Goal: Task Accomplishment & Management: Manage account settings

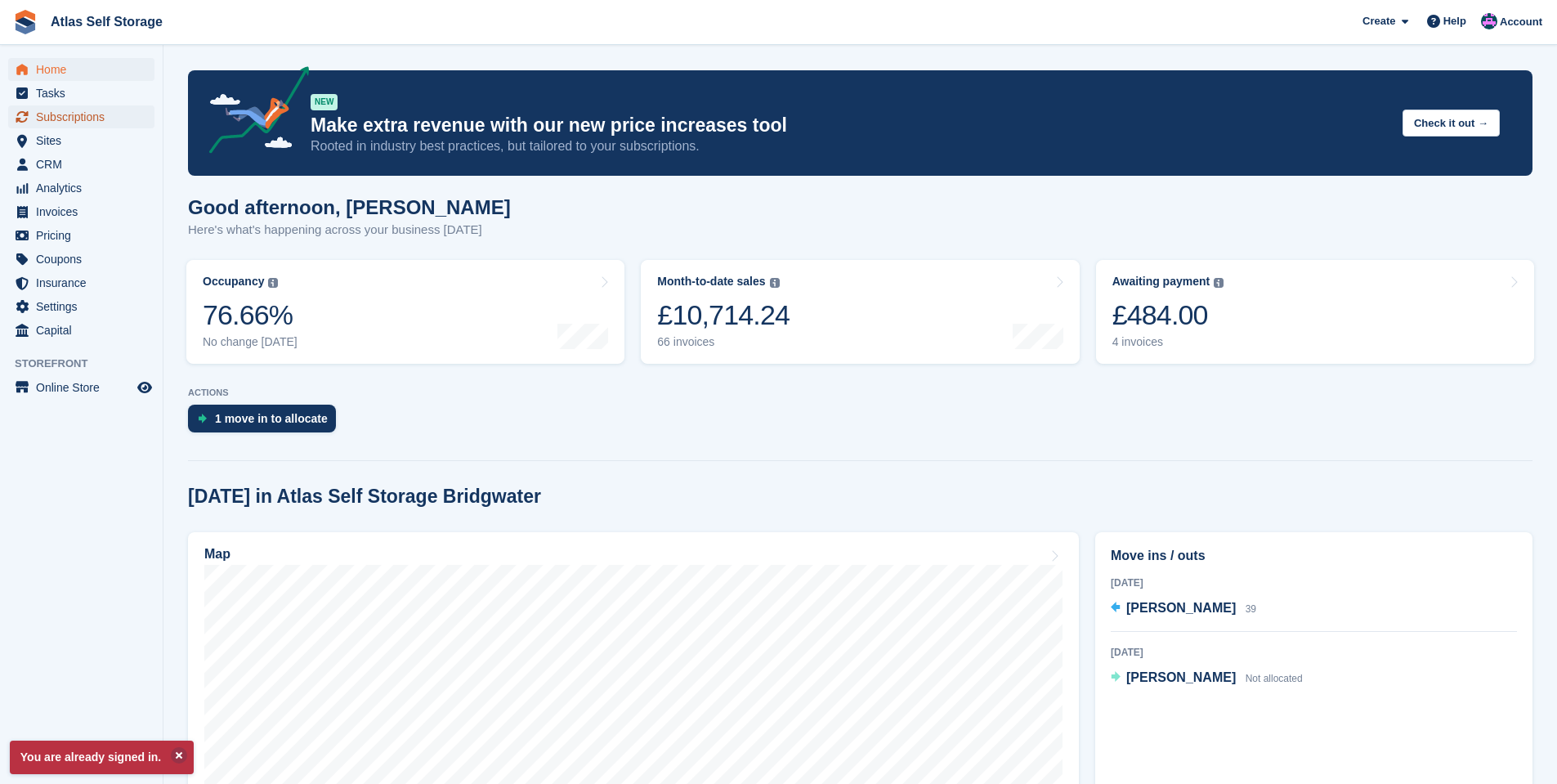
click at [91, 112] on span "Subscriptions" at bounding box center [85, 116] width 98 height 23
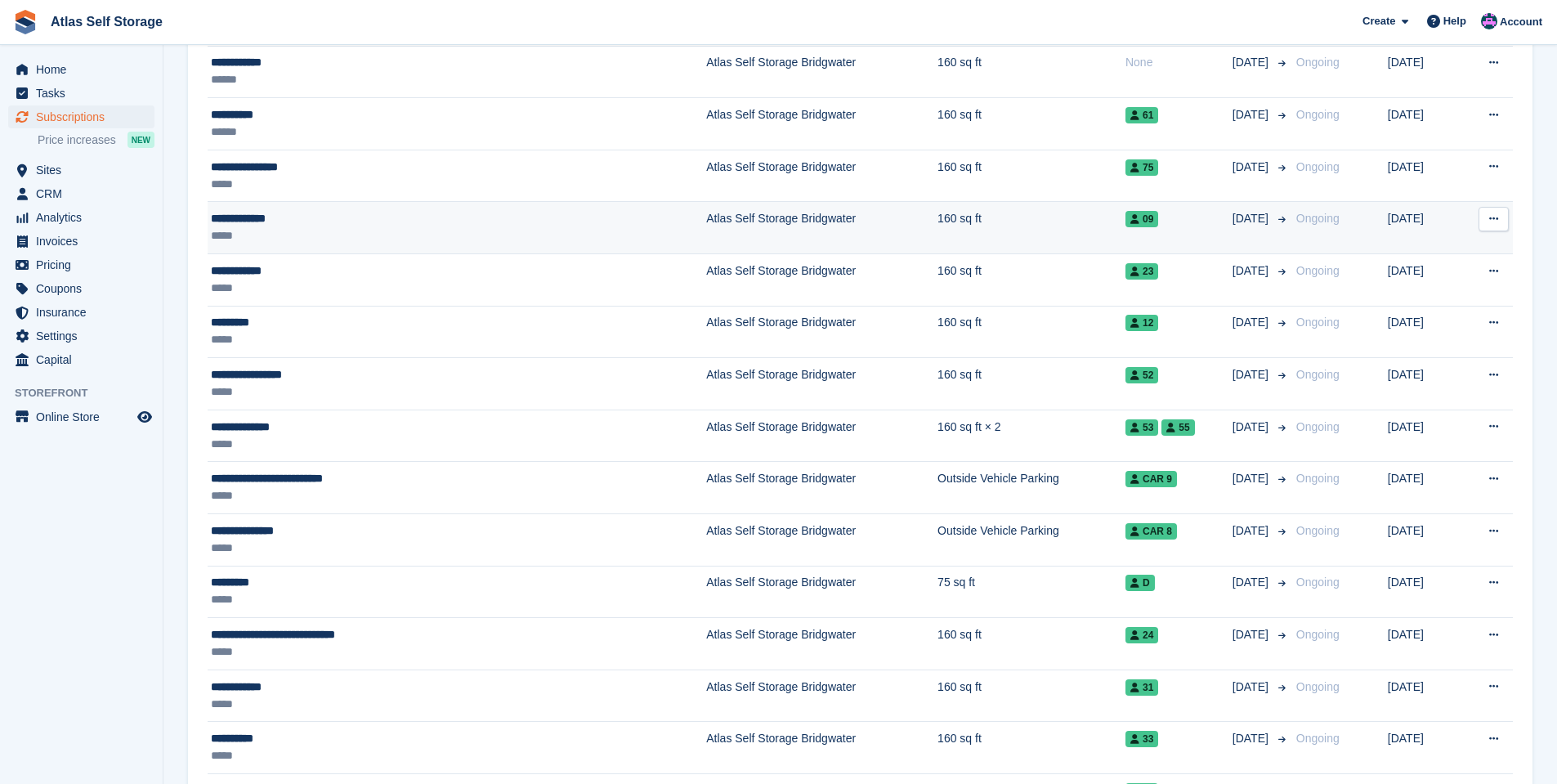
scroll to position [245, 0]
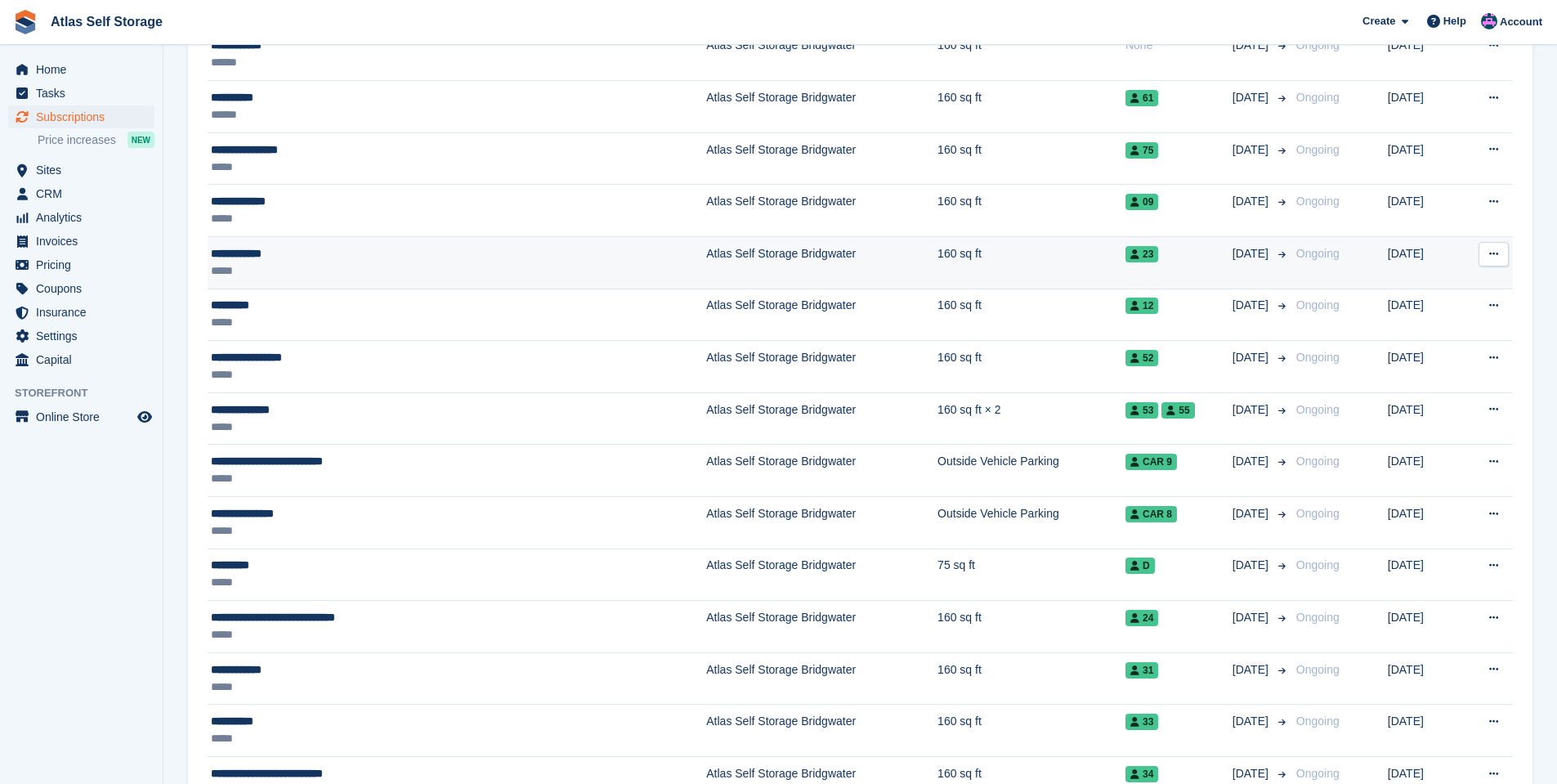
click at [246, 251] on div "**********" at bounding box center [371, 254] width 320 height 17
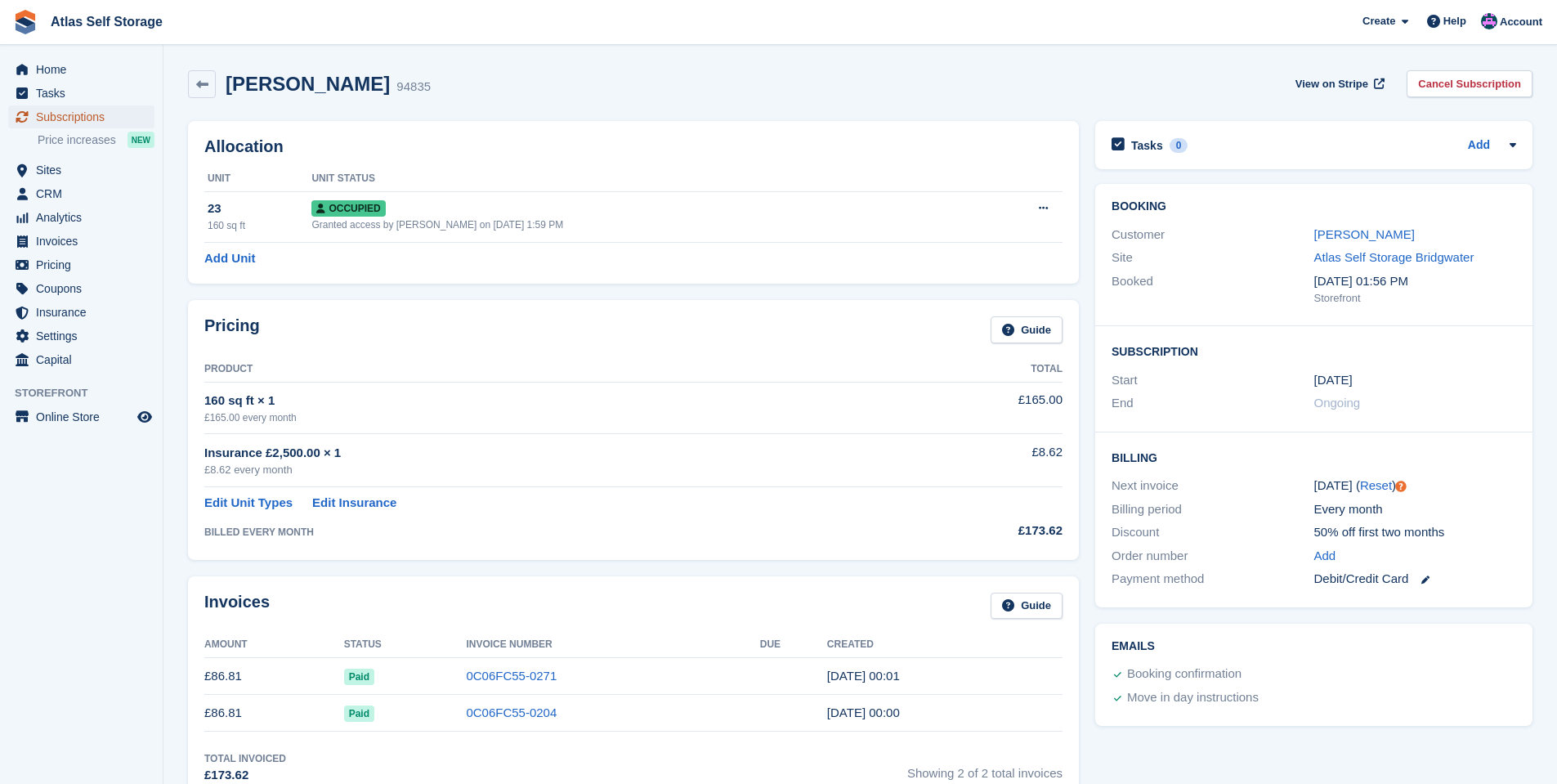
click at [81, 113] on span "Subscriptions" at bounding box center [85, 116] width 98 height 23
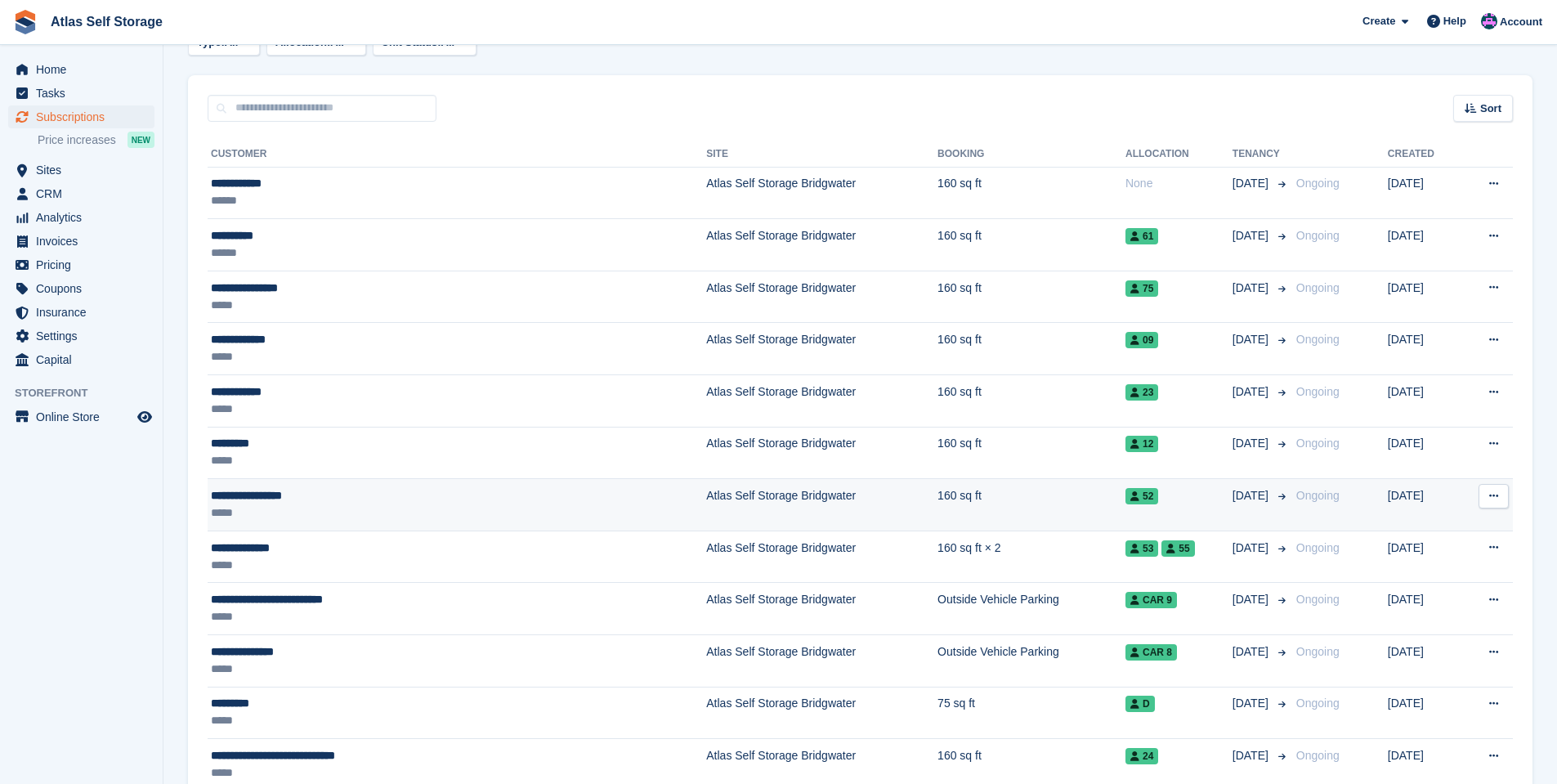
scroll to position [82, 0]
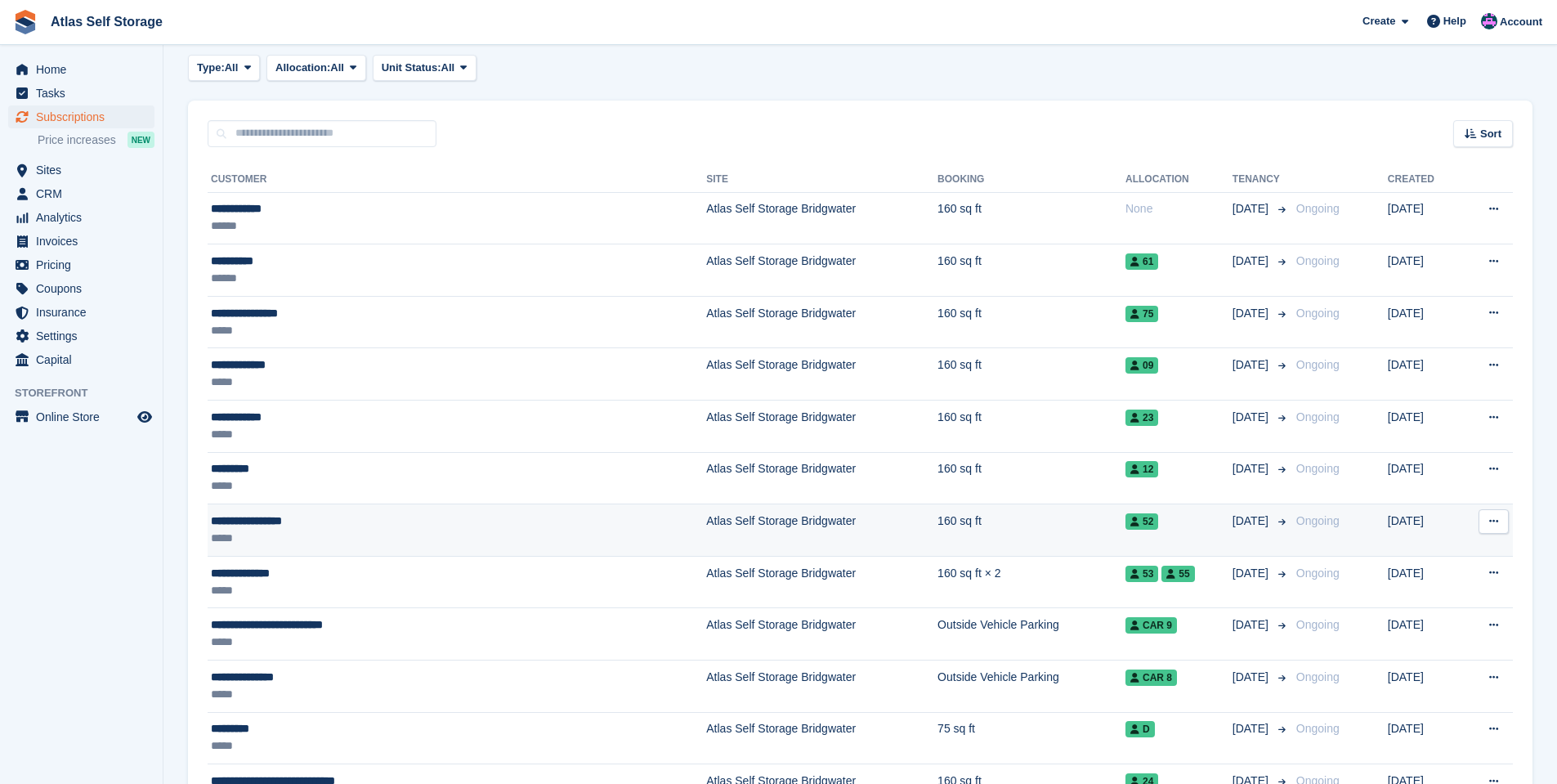
click at [275, 515] on div "**********" at bounding box center [371, 521] width 320 height 17
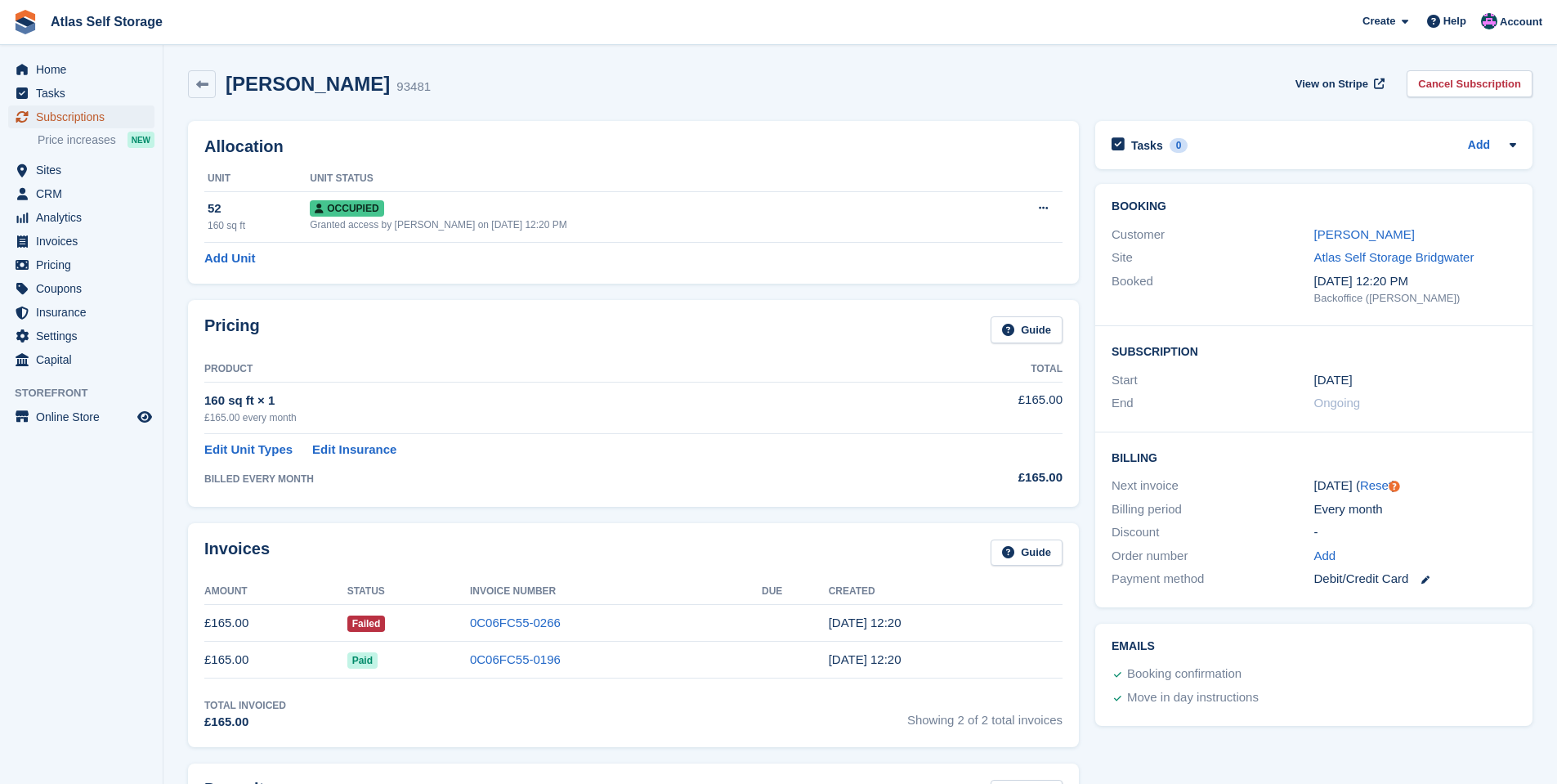
click at [69, 112] on span "Subscriptions" at bounding box center [85, 116] width 98 height 23
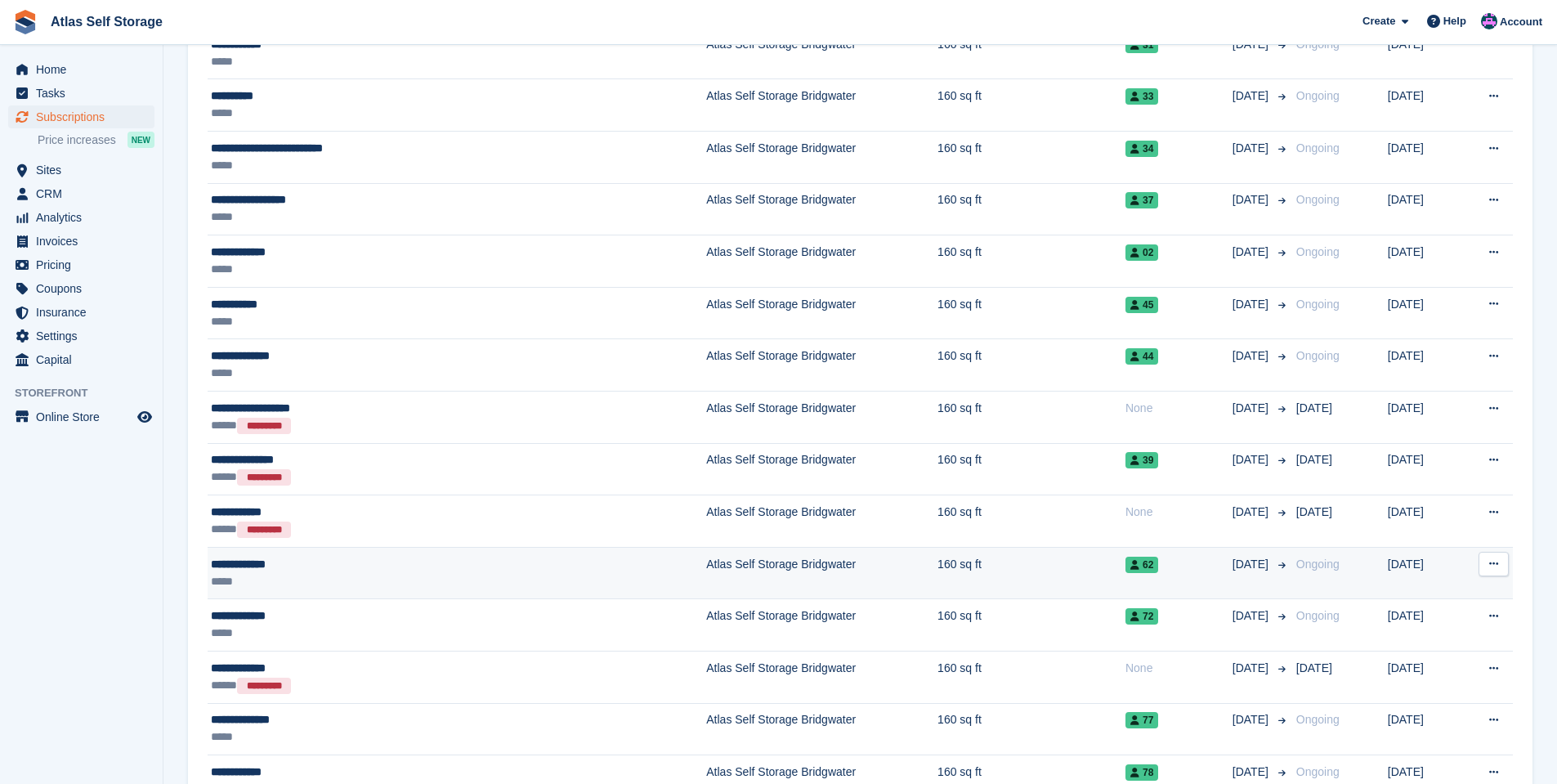
scroll to position [899, 0]
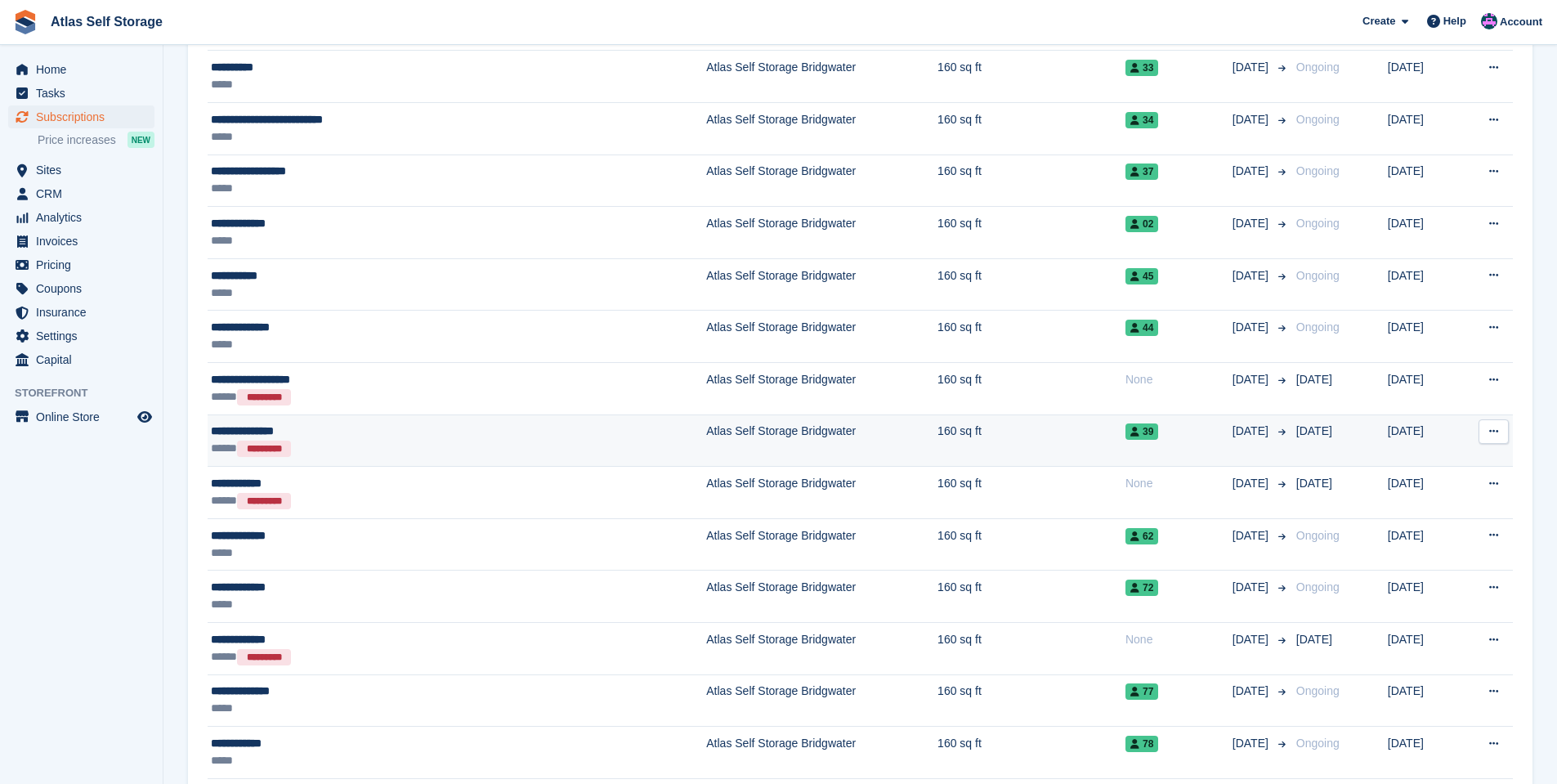
click at [1125, 429] on span "39" at bounding box center [1141, 432] width 33 height 17
click at [706, 428] on td "Atlas Self Storage Bridgwater" at bounding box center [821, 440] width 231 height 52
click at [1159, 434] on div "39" at bounding box center [1178, 431] width 107 height 17
click at [1289, 429] on td "1 Sep" at bounding box center [1339, 440] width 98 height 52
click at [1492, 429] on icon at bounding box center [1494, 430] width 9 height 10
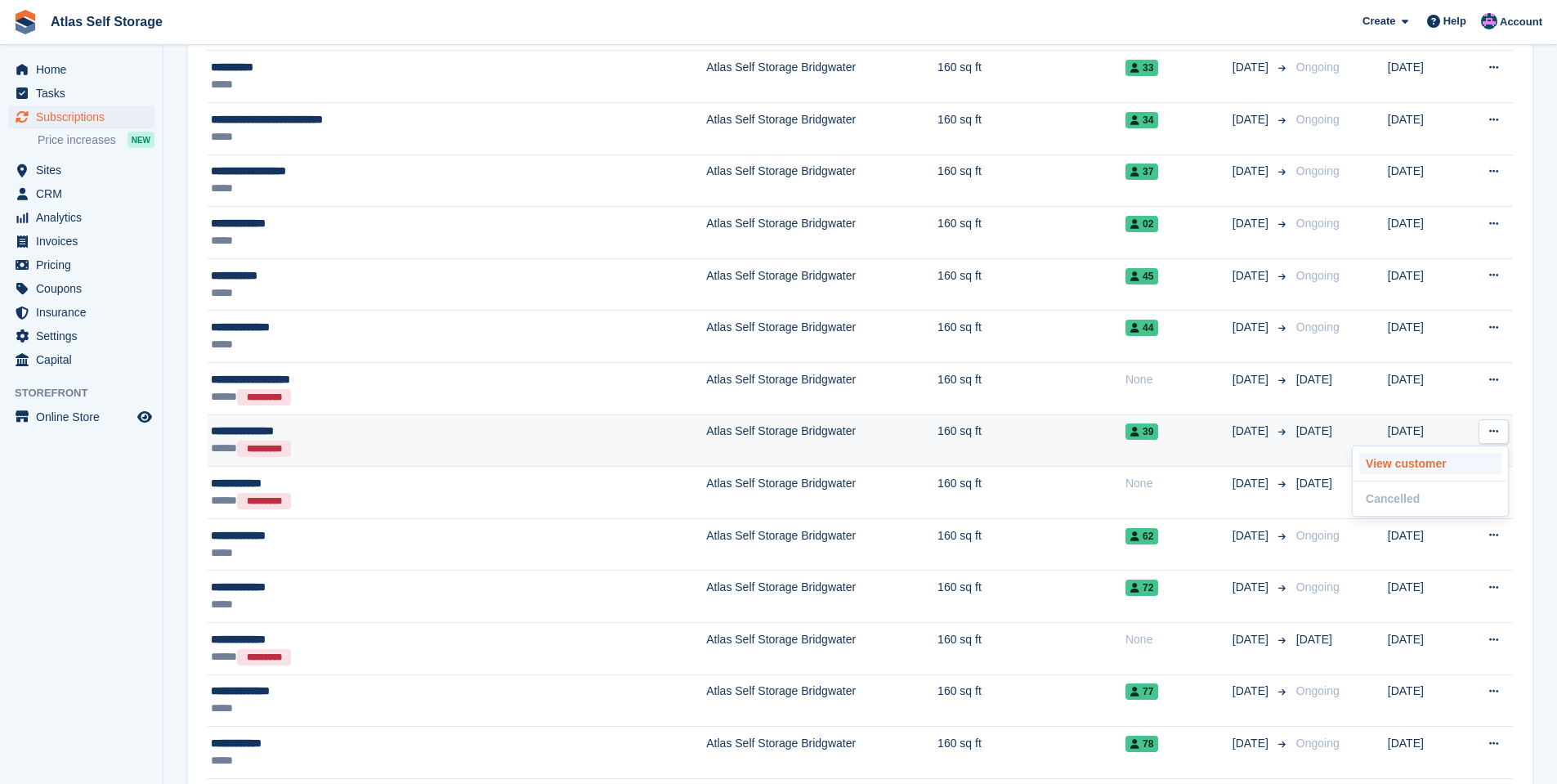
click at [1422, 459] on p "View customer" at bounding box center [1430, 463] width 142 height 21
click at [281, 427] on div "**********" at bounding box center [371, 431] width 320 height 17
click at [706, 427] on td "Atlas Self Storage Bridgwater" at bounding box center [821, 440] width 231 height 52
click at [937, 429] on td "160 sq ft" at bounding box center [1031, 440] width 188 height 52
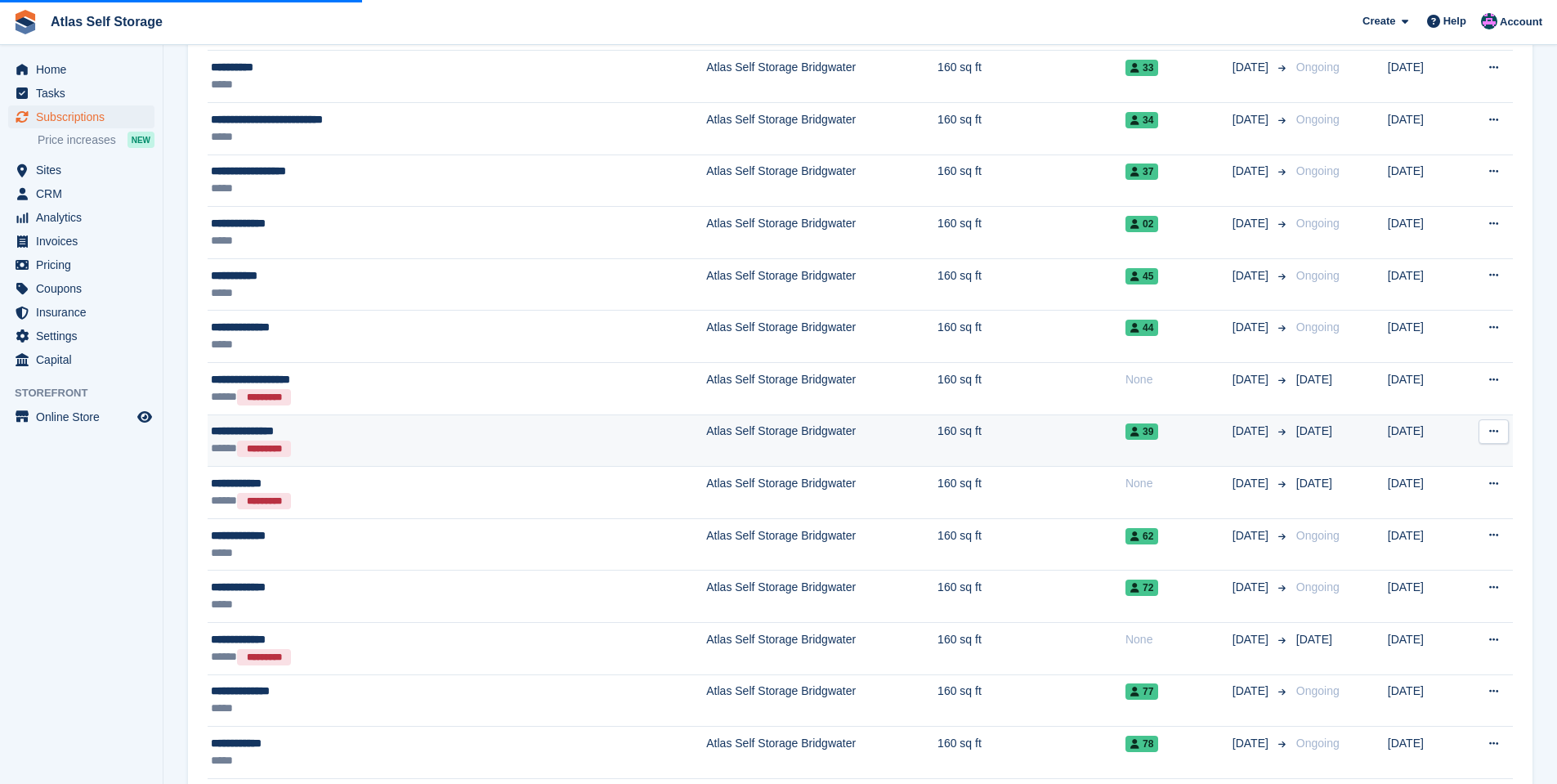
click at [1490, 430] on icon at bounding box center [1494, 430] width 9 height 10
click at [1449, 461] on p "View customer" at bounding box center [1430, 463] width 142 height 21
click at [1125, 431] on span "39" at bounding box center [1141, 432] width 33 height 17
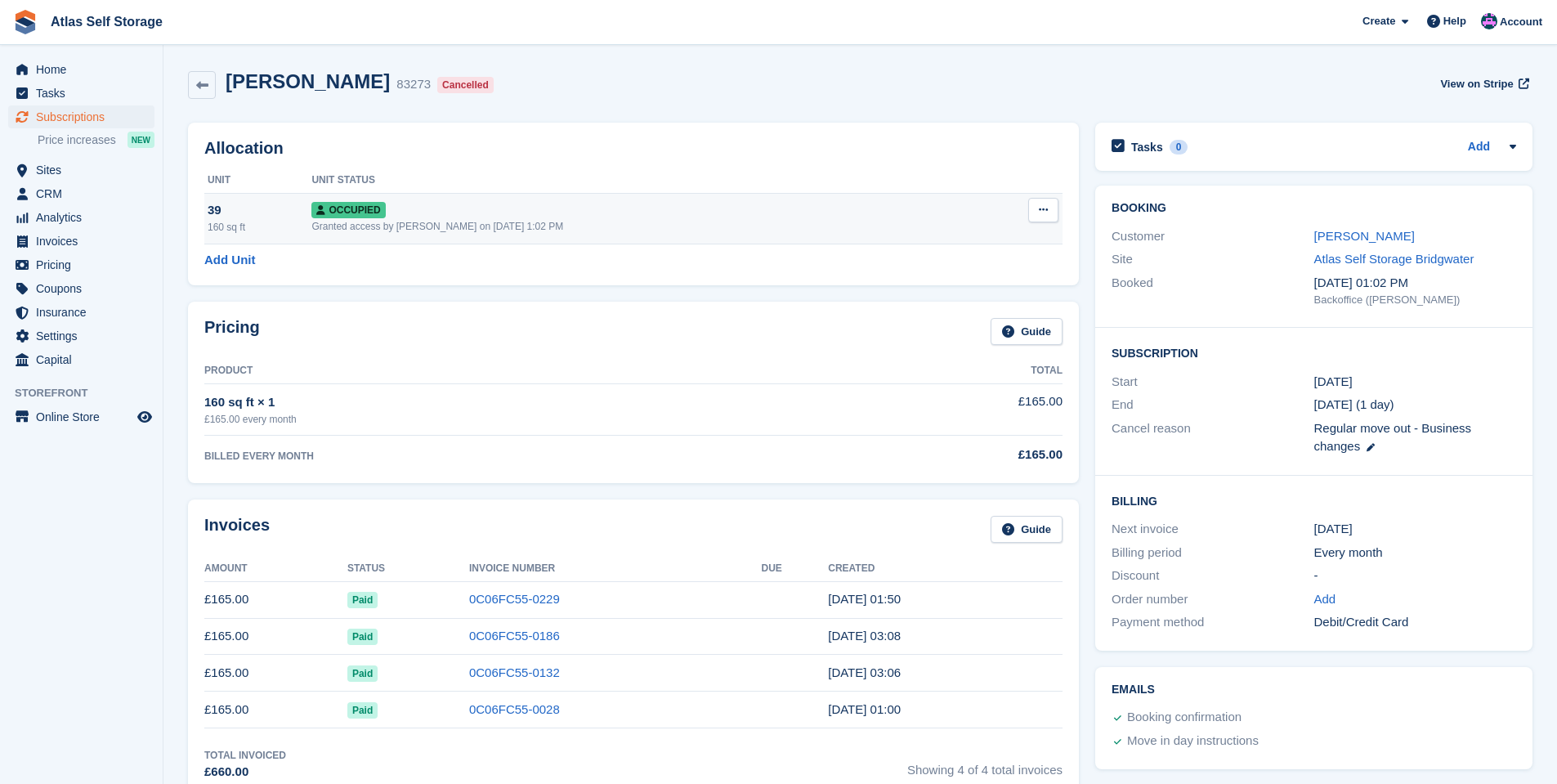
click at [1043, 207] on icon at bounding box center [1043, 209] width 9 height 10
click at [951, 293] on p "Deallocate" at bounding box center [979, 298] width 142 height 21
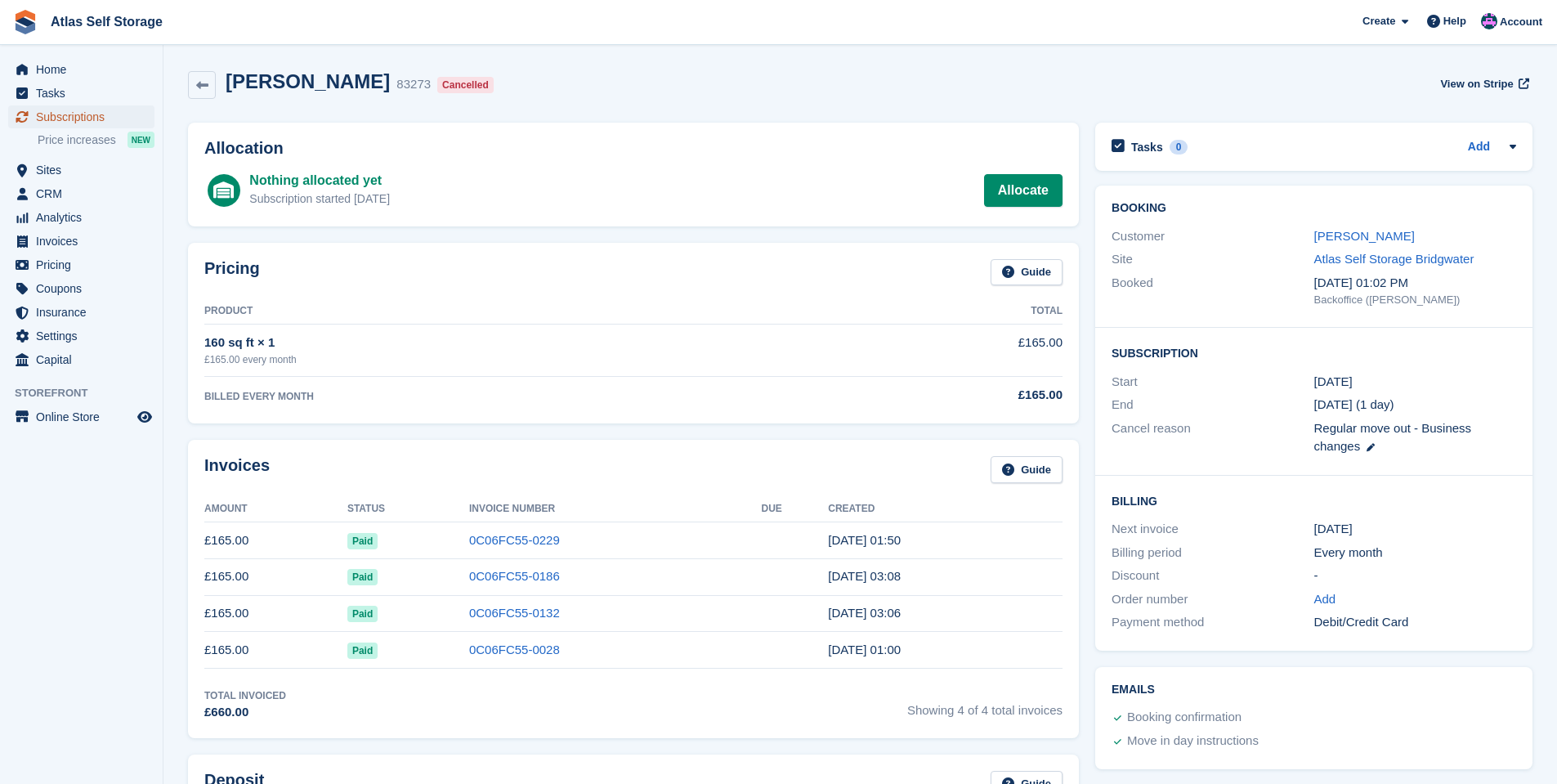
click at [75, 115] on span "Subscriptions" at bounding box center [85, 116] width 98 height 23
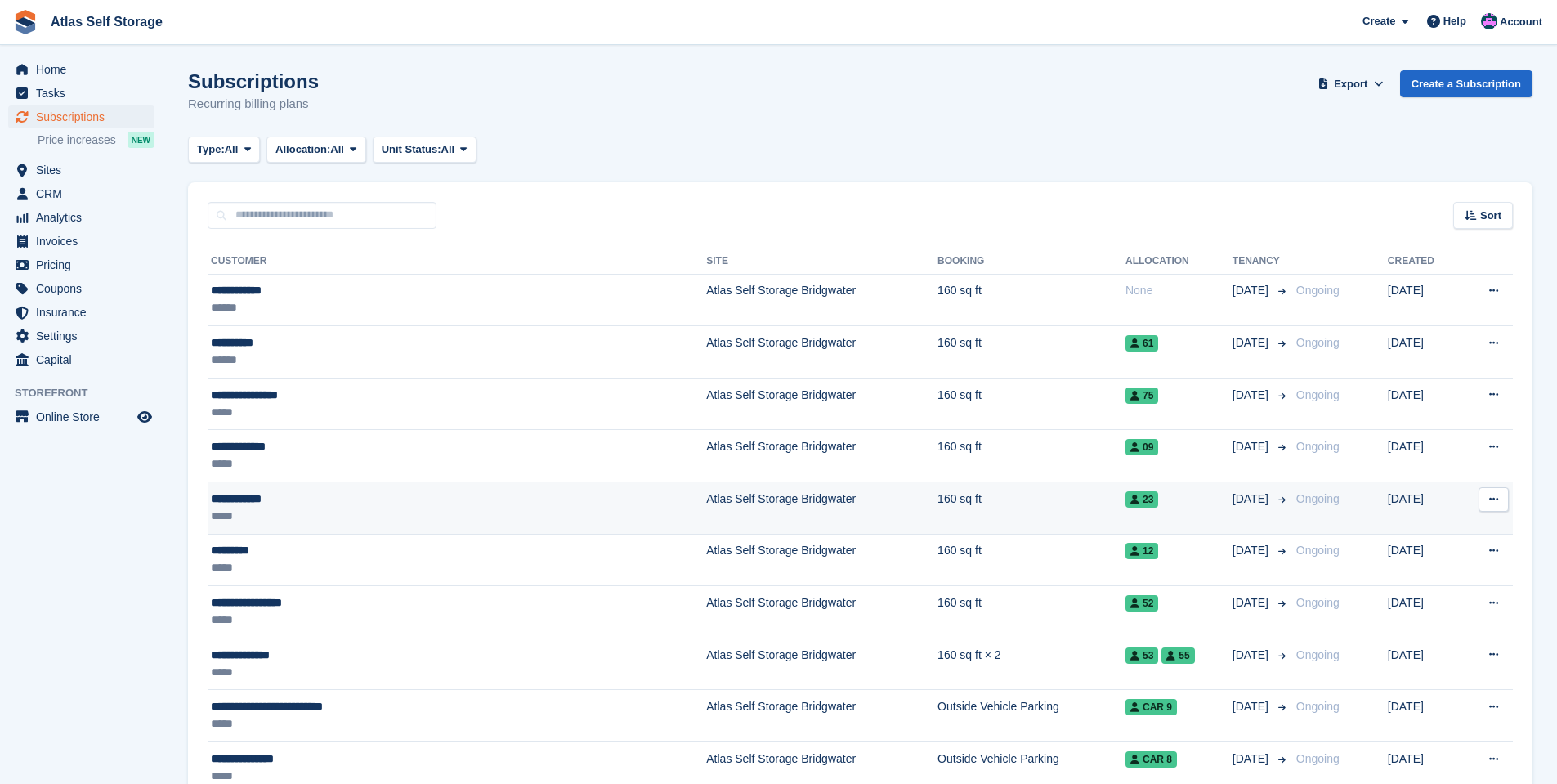
click at [706, 497] on td "Atlas Self Storage Bridgwater" at bounding box center [821, 508] width 231 height 52
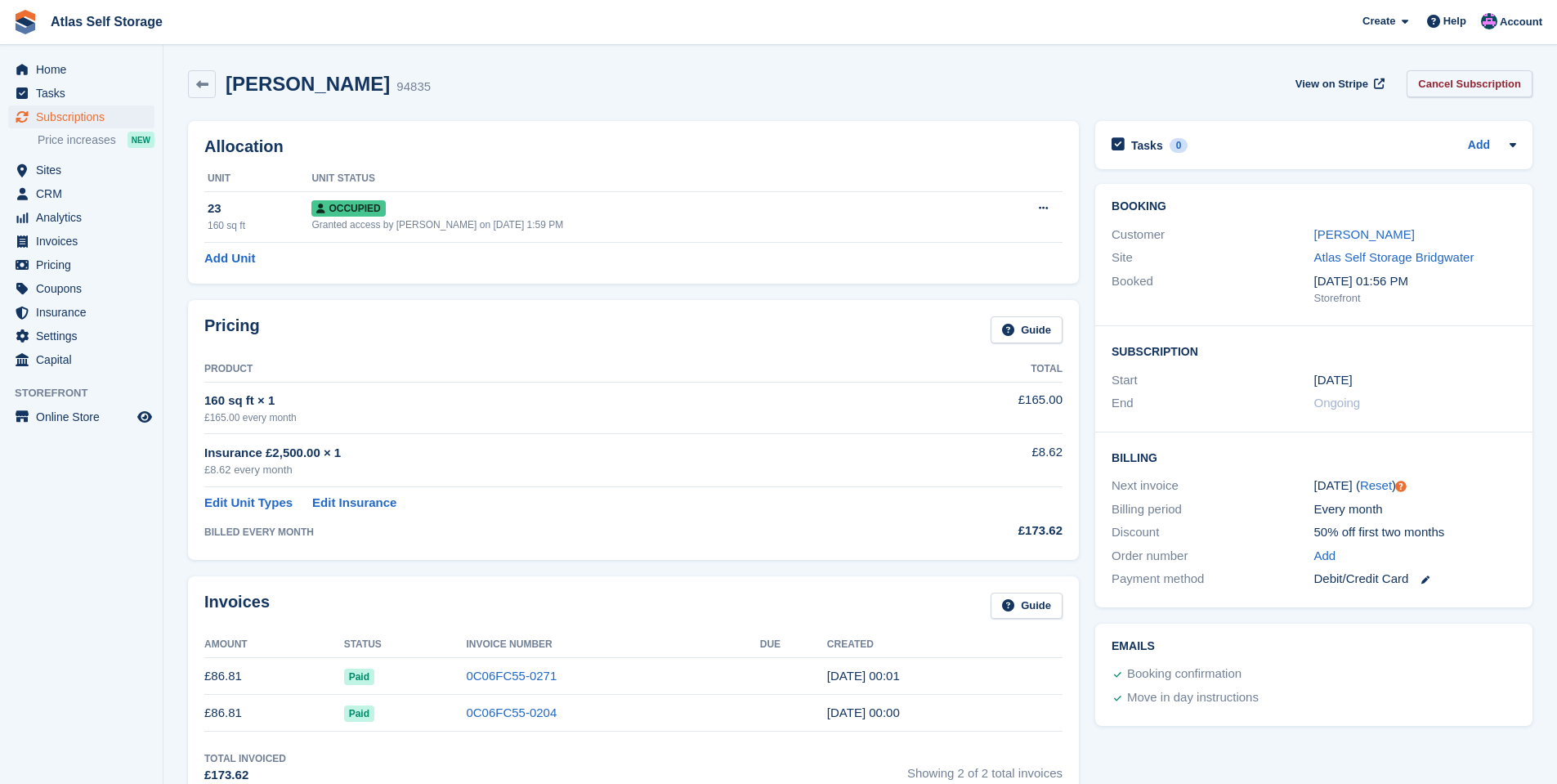
click at [1484, 82] on link "Cancel Subscription" at bounding box center [1469, 84] width 125 height 27
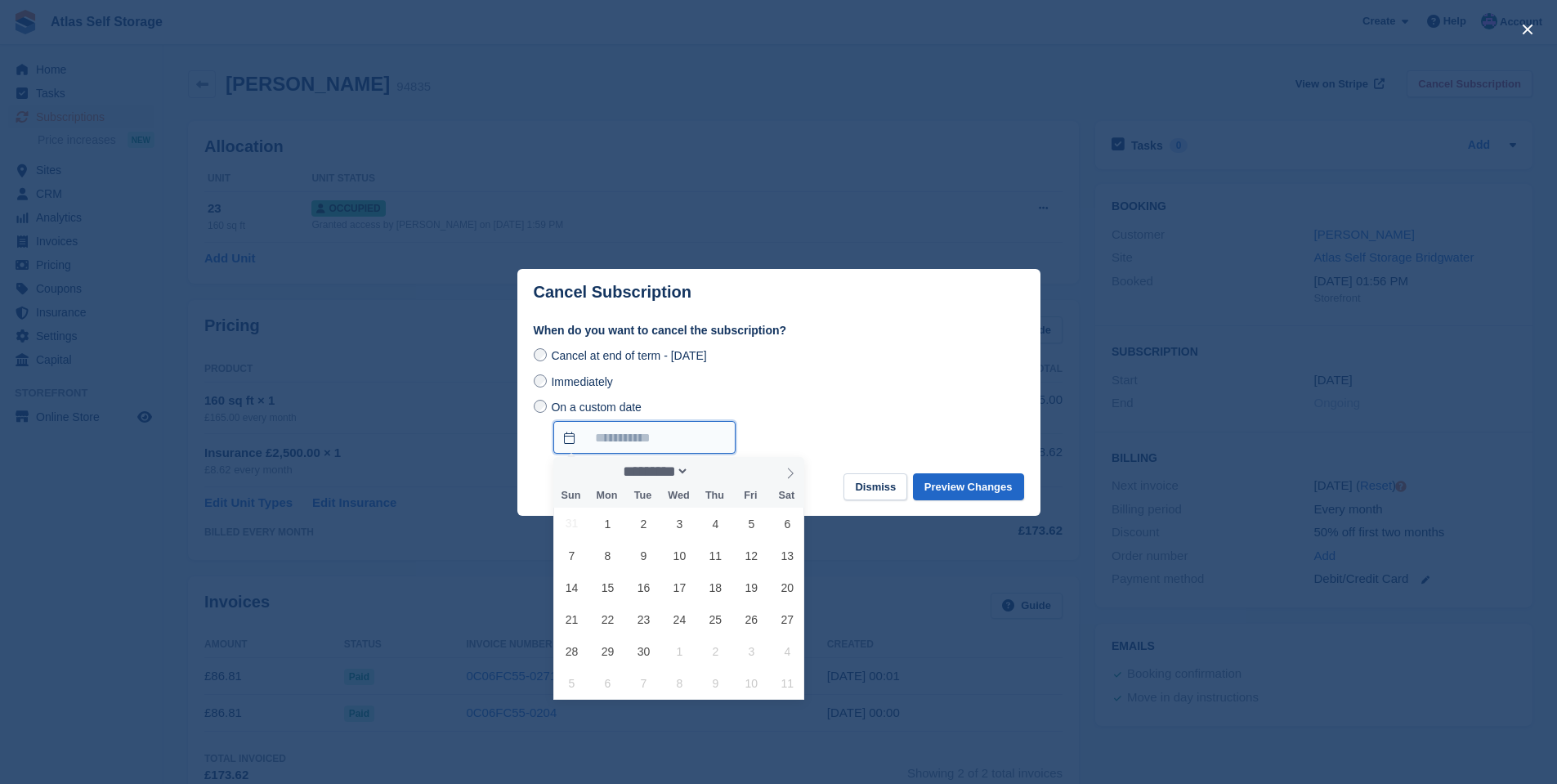
click at [648, 444] on input "On a custom date" at bounding box center [645, 437] width 182 height 33
click at [646, 519] on span "2" at bounding box center [644, 523] width 32 height 32
type input "**********"
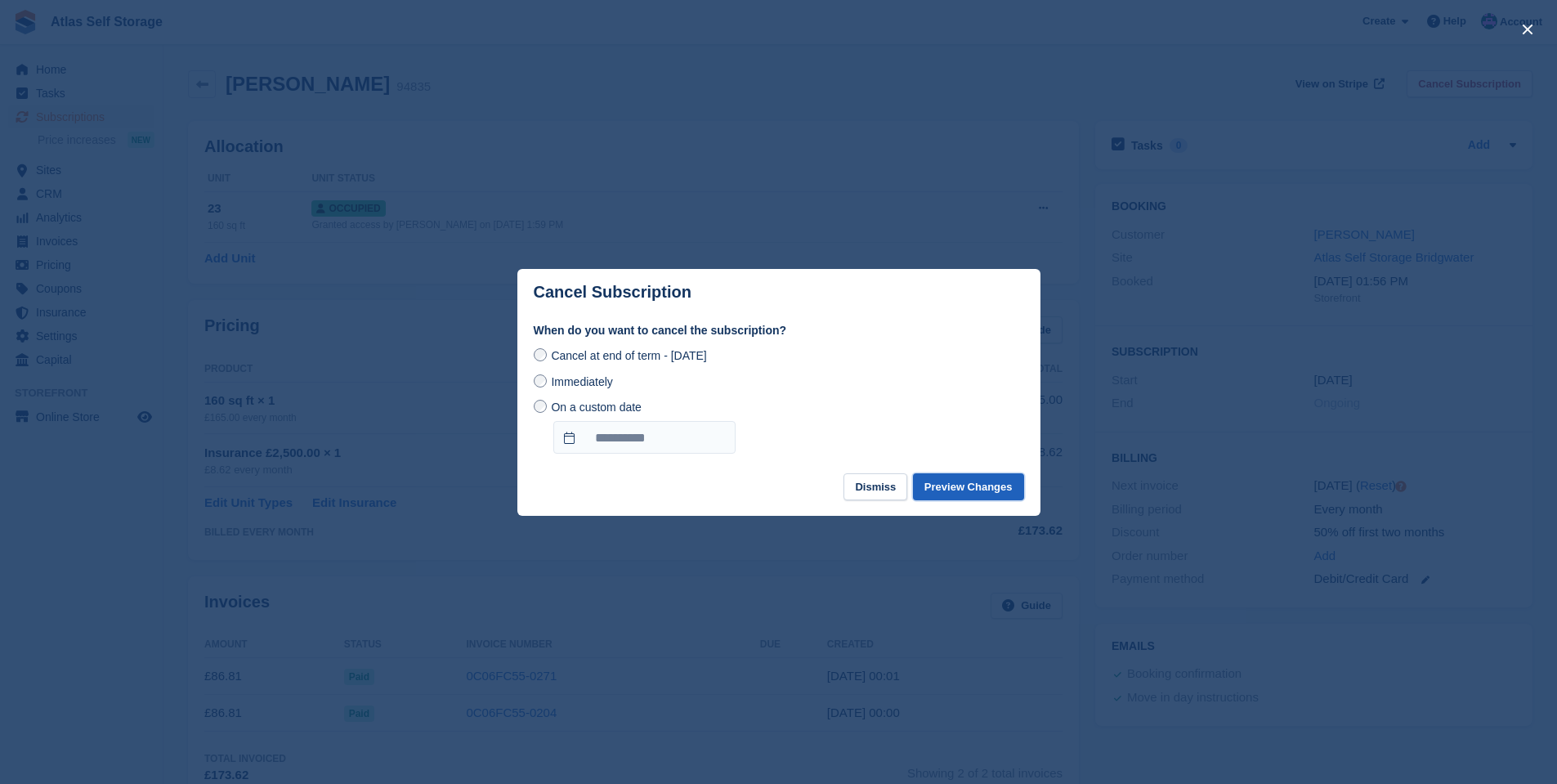
click at [965, 486] on button "Preview Changes" at bounding box center [969, 486] width 111 height 27
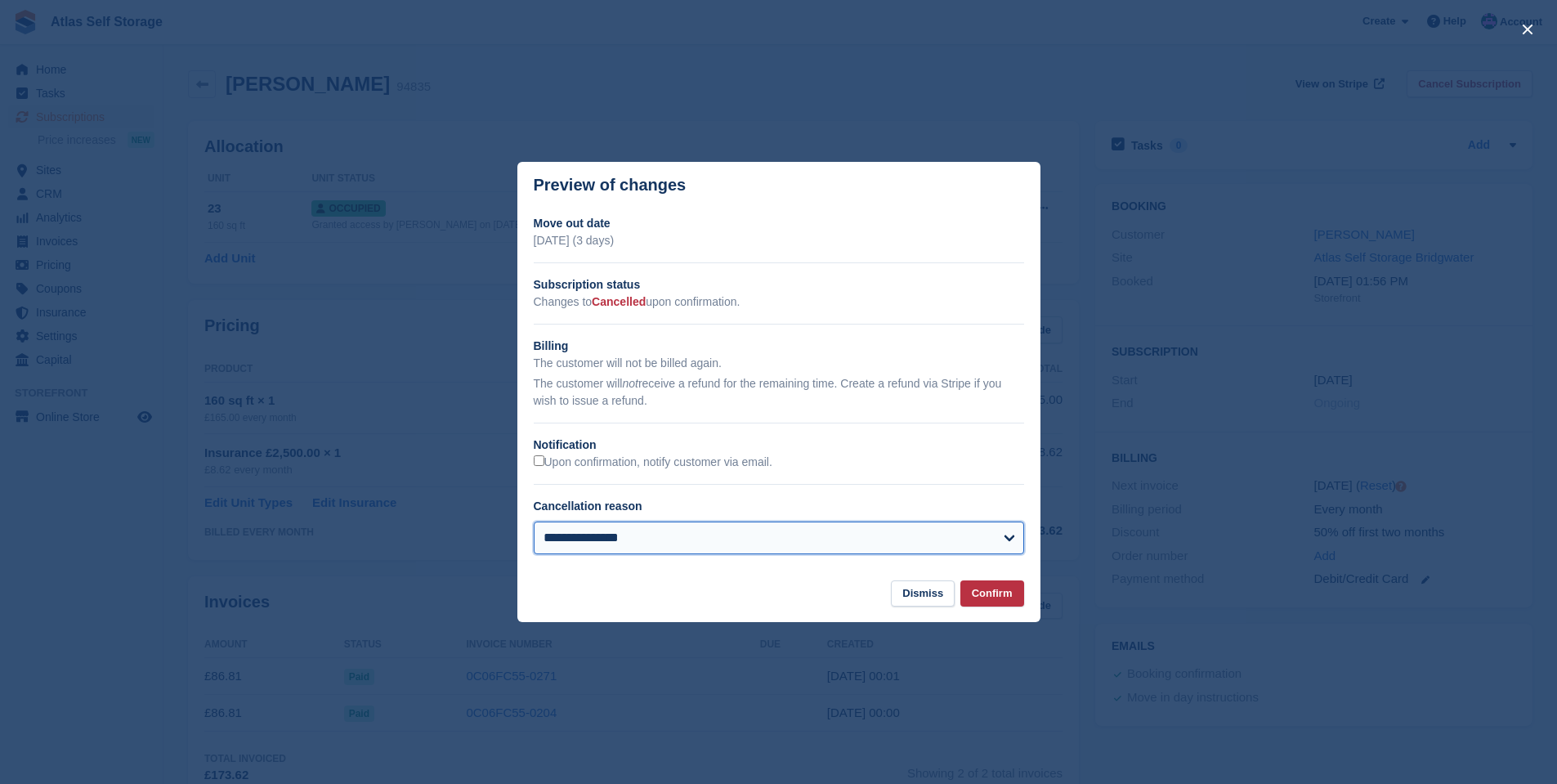
click at [1013, 539] on select "**********" at bounding box center [778, 537] width 491 height 33
select select "**********"
click at [533, 522] on select "**********" at bounding box center [778, 537] width 491 height 33
click at [996, 593] on button "Confirm" at bounding box center [992, 594] width 64 height 27
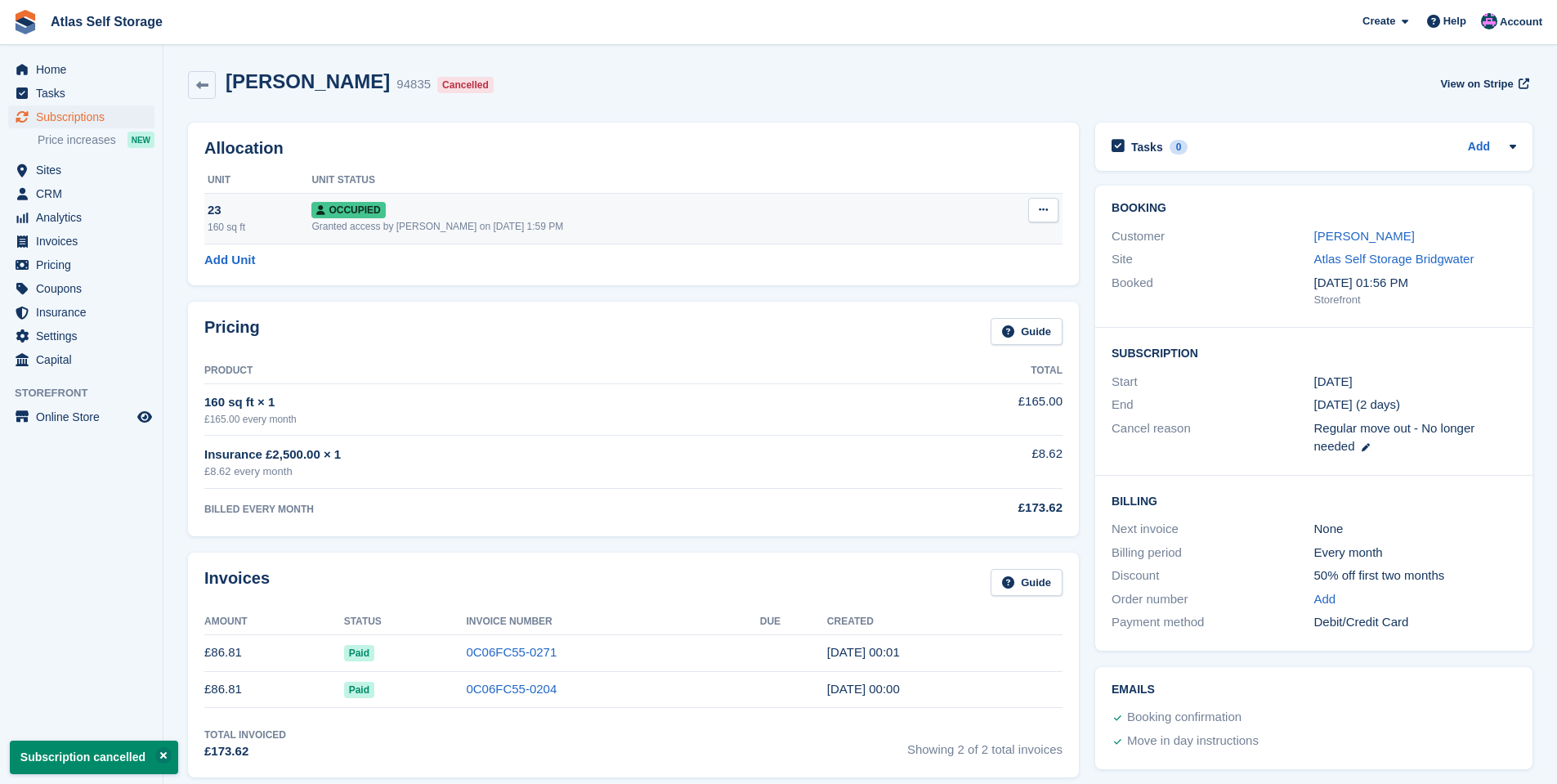
click at [1040, 207] on icon at bounding box center [1043, 209] width 9 height 10
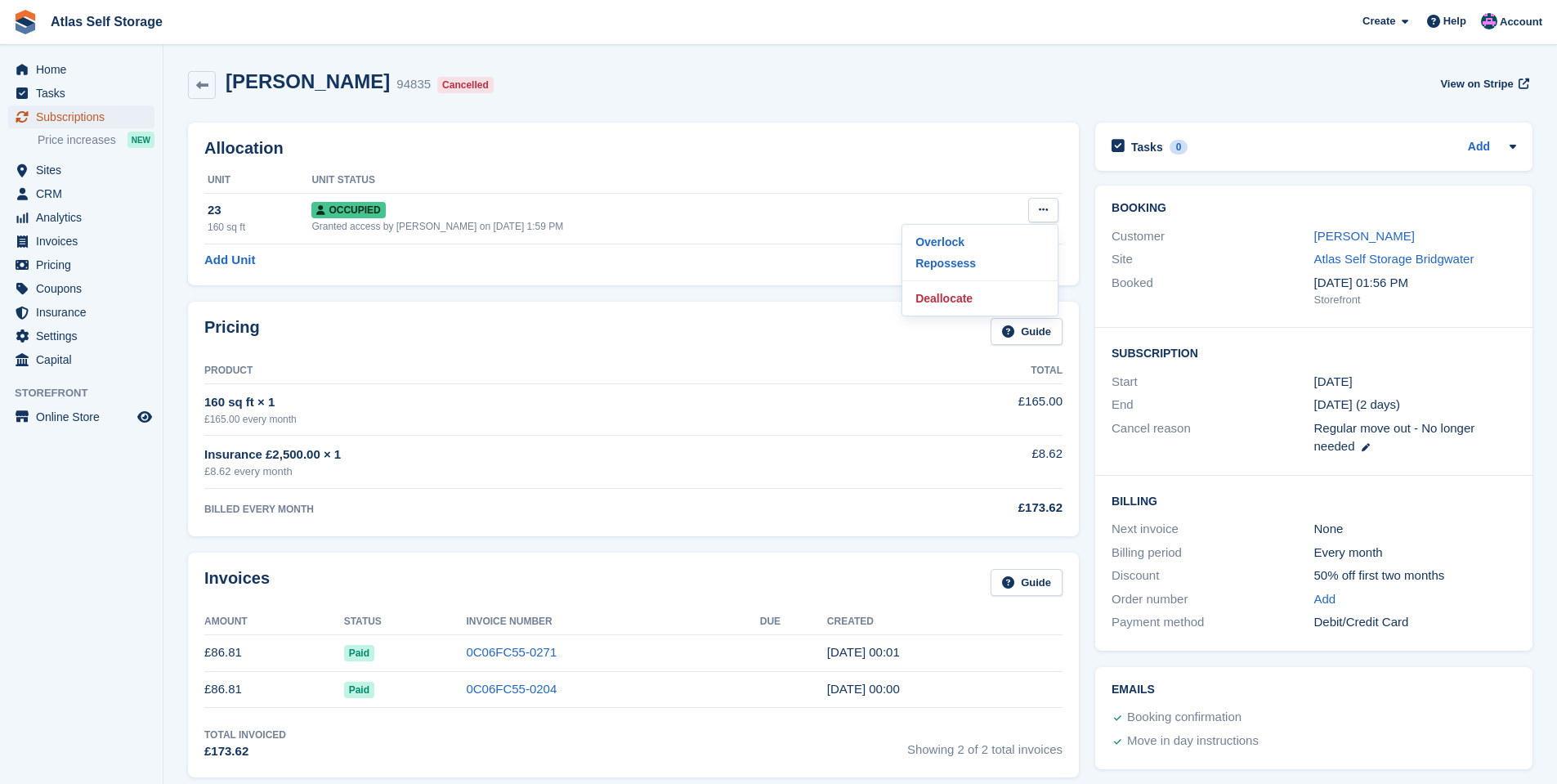
click at [80, 111] on span "Subscriptions" at bounding box center [85, 116] width 98 height 23
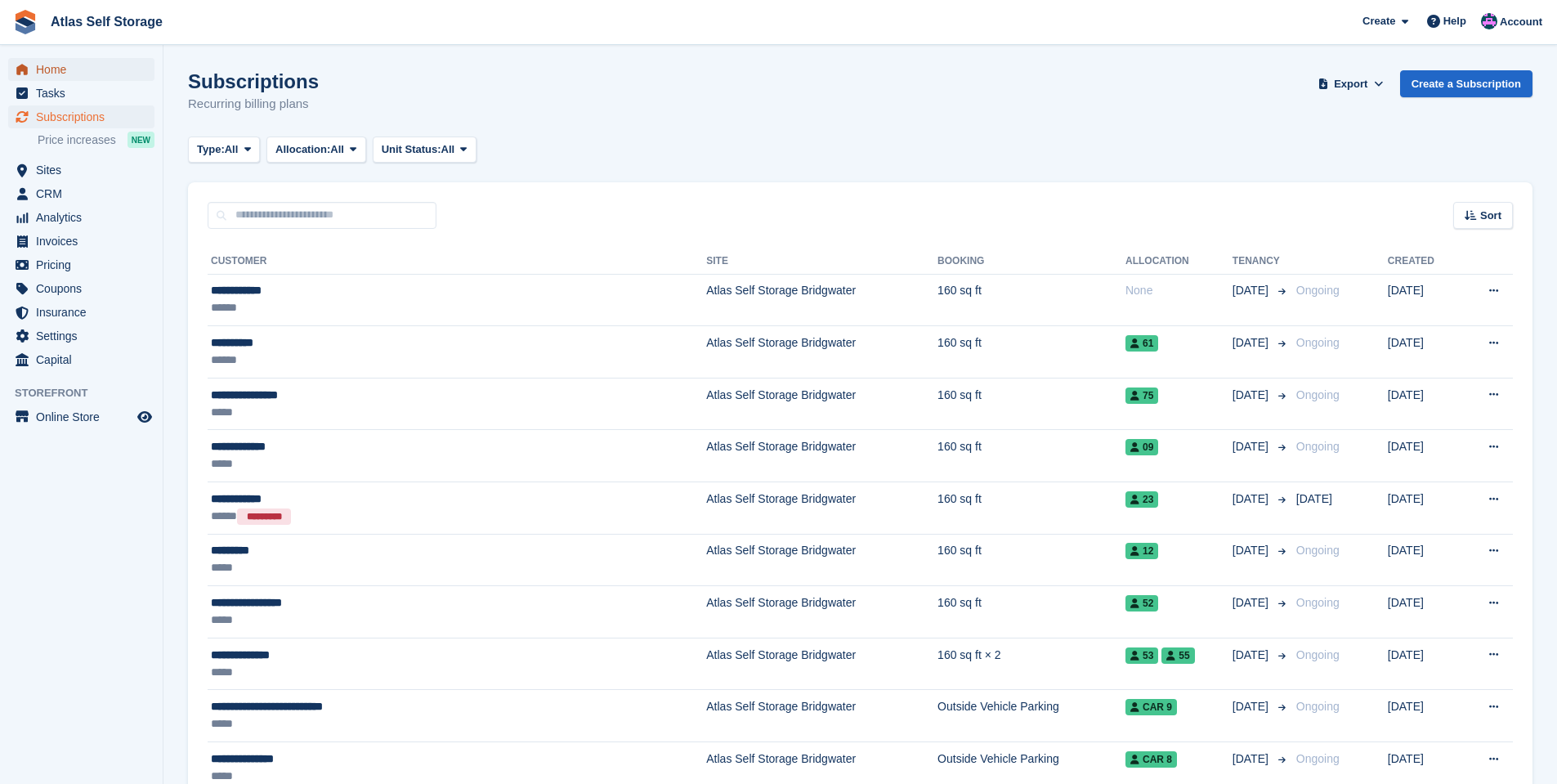
click at [53, 65] on span "Home" at bounding box center [85, 69] width 98 height 23
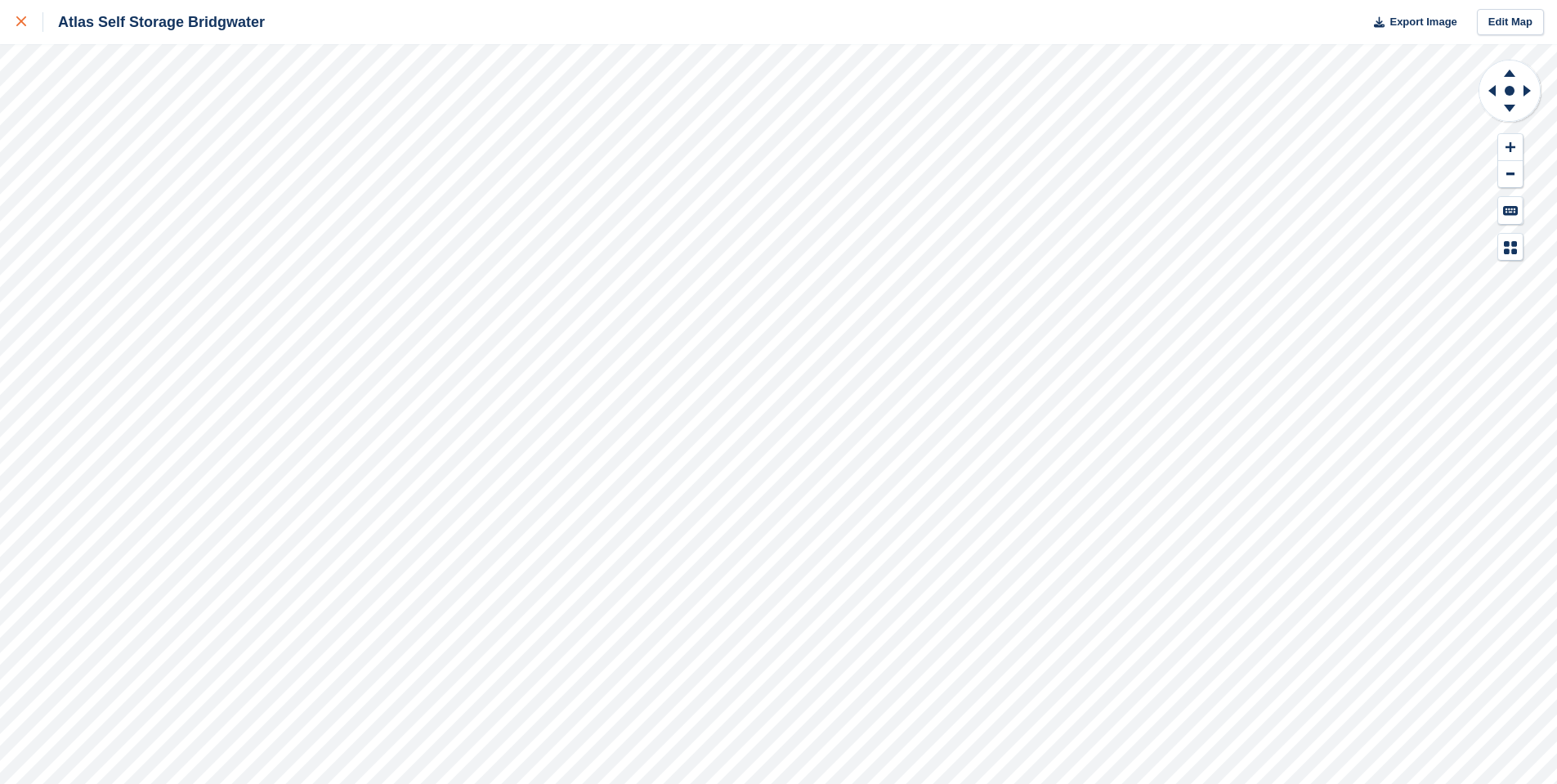
click at [20, 21] on icon at bounding box center [21, 21] width 10 height 10
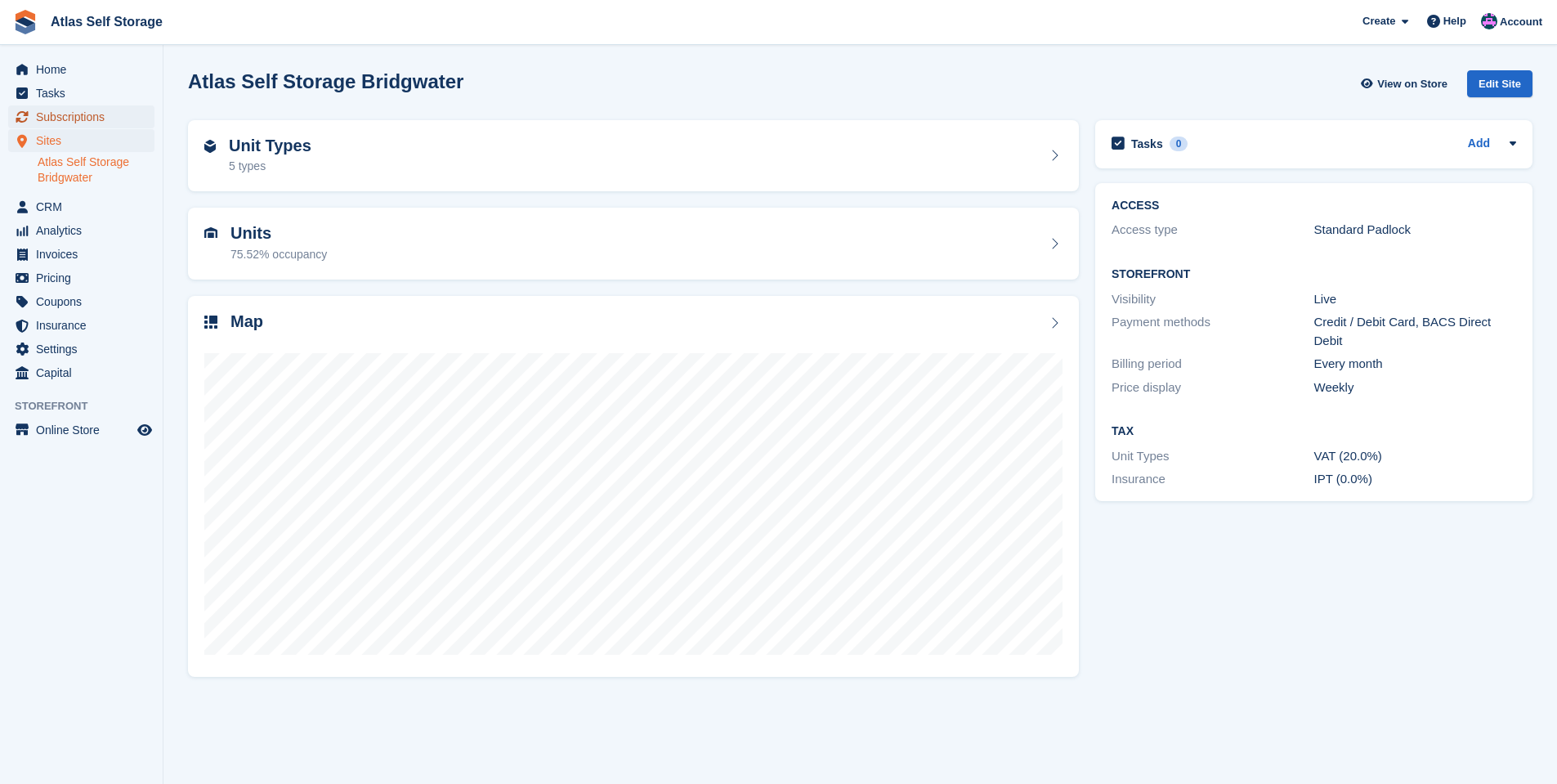
click at [83, 113] on span "Subscriptions" at bounding box center [85, 116] width 98 height 23
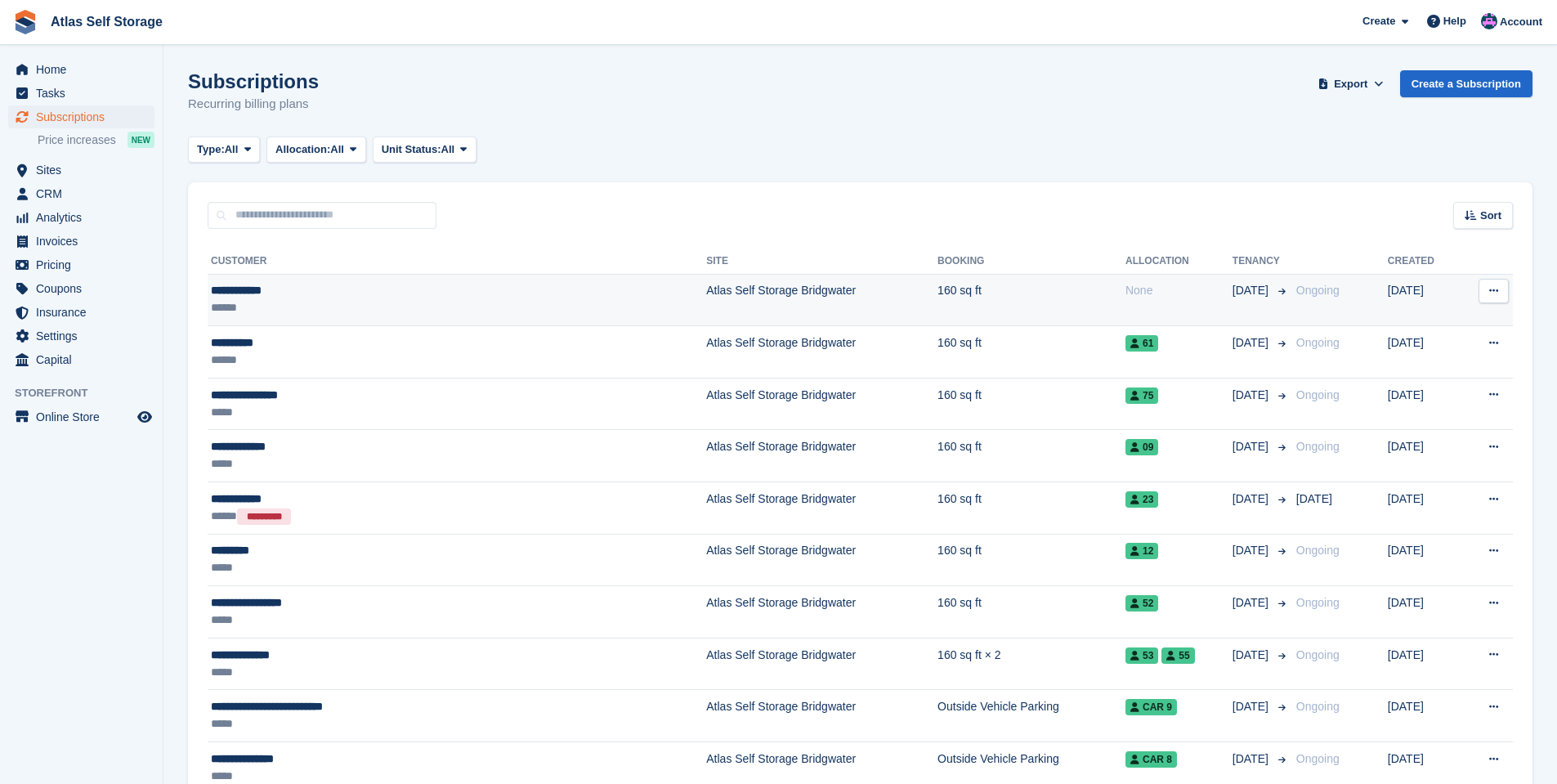
click at [1492, 289] on icon at bounding box center [1494, 290] width 9 height 10
click at [1412, 319] on p "View customer" at bounding box center [1430, 322] width 142 height 21
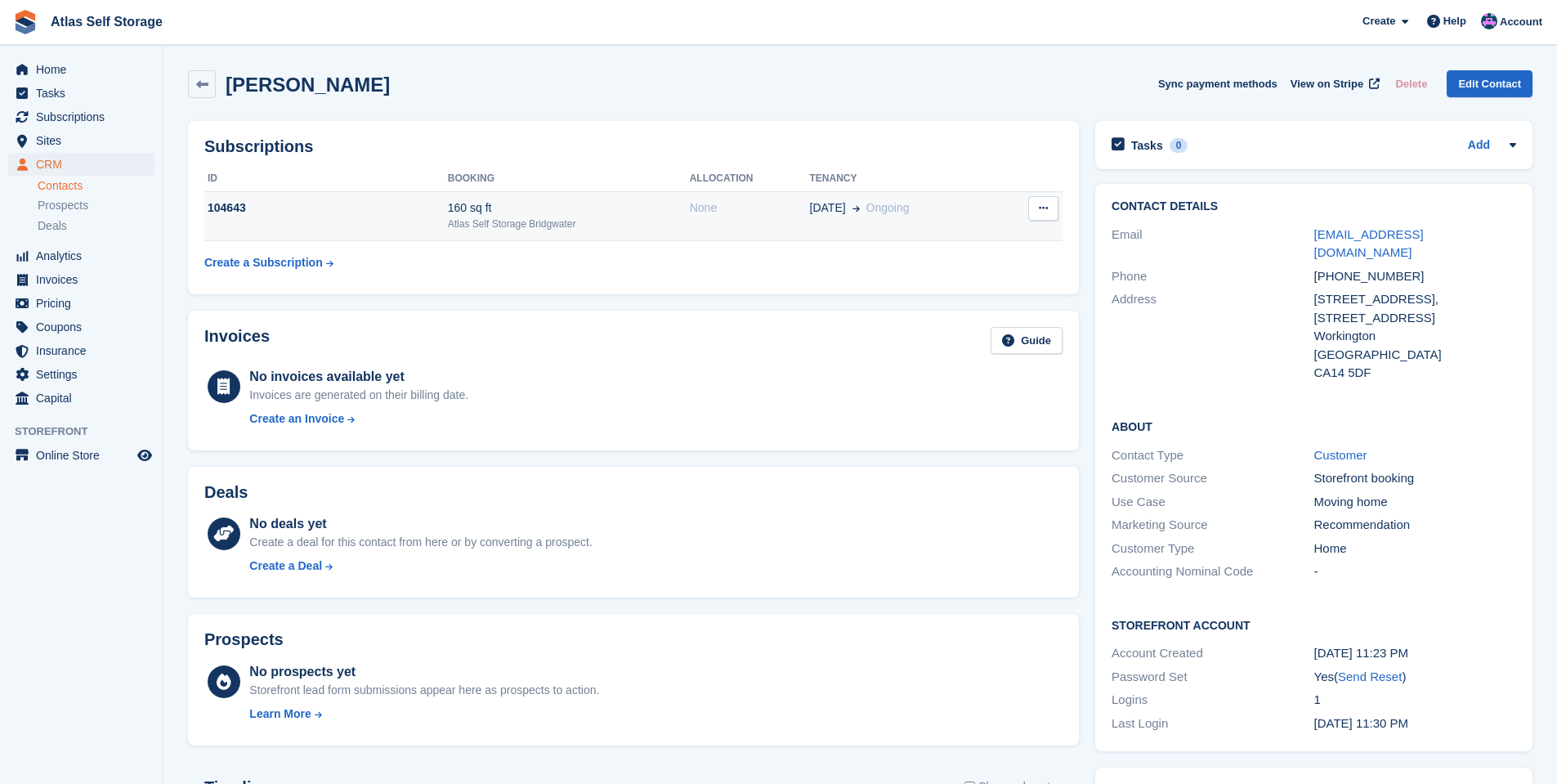
click at [1042, 207] on icon at bounding box center [1043, 207] width 9 height 10
click at [1043, 205] on icon at bounding box center [1043, 207] width 9 height 10
click at [476, 207] on div "160 sq ft" at bounding box center [569, 208] width 242 height 17
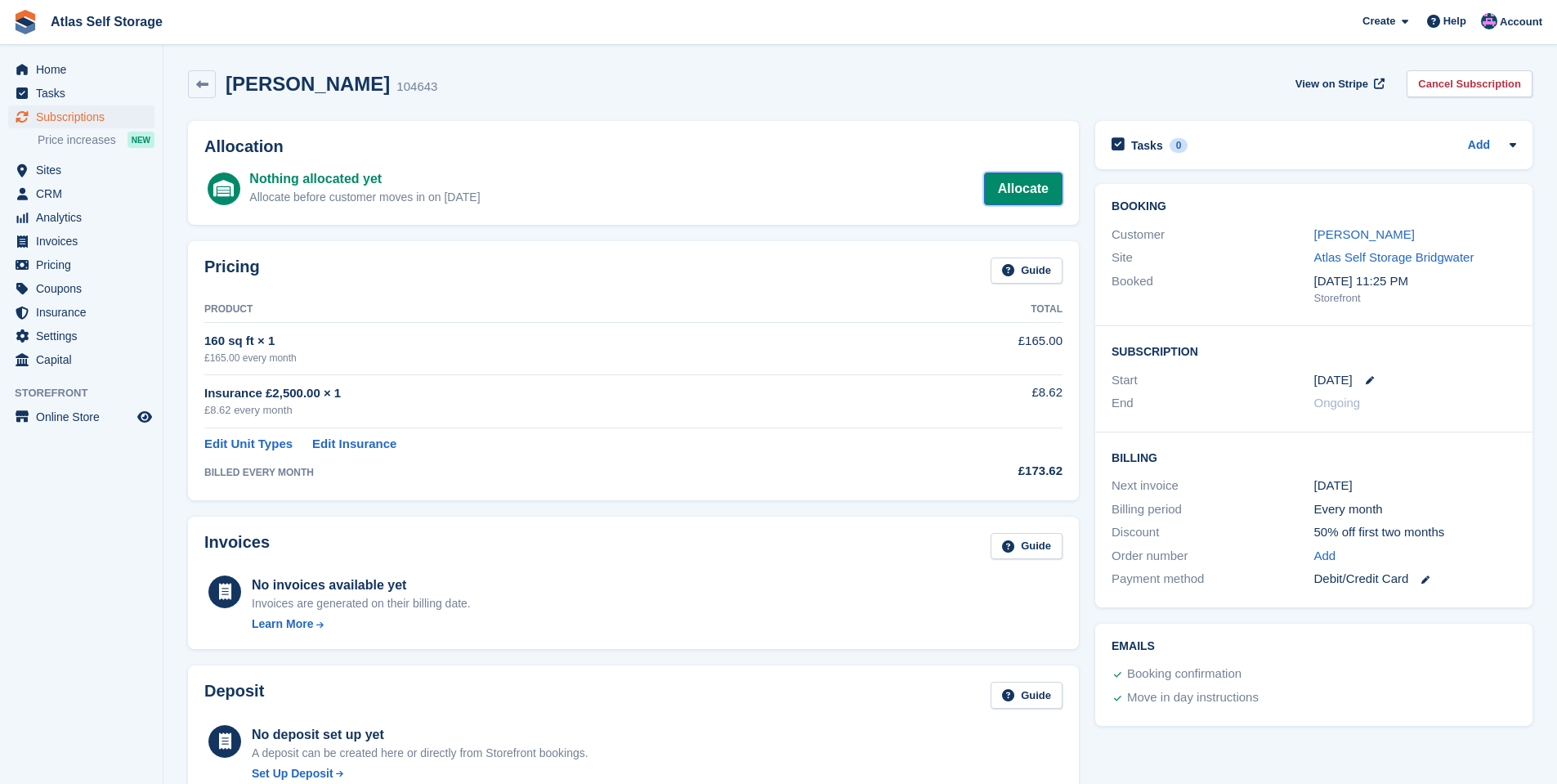
click at [1023, 187] on link "Allocate" at bounding box center [1023, 189] width 78 height 33
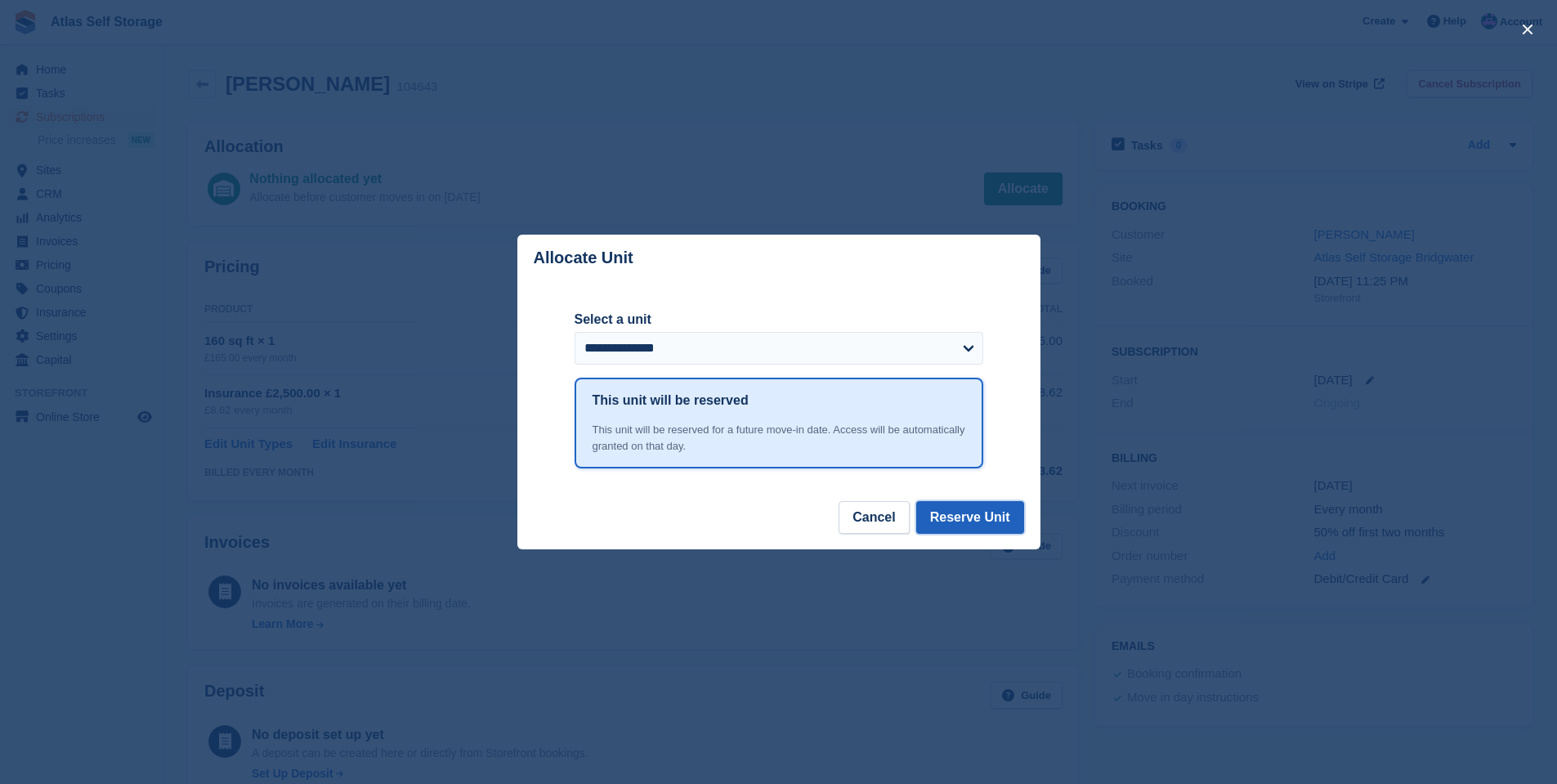
click at [979, 515] on button "Reserve Unit" at bounding box center [970, 516] width 108 height 33
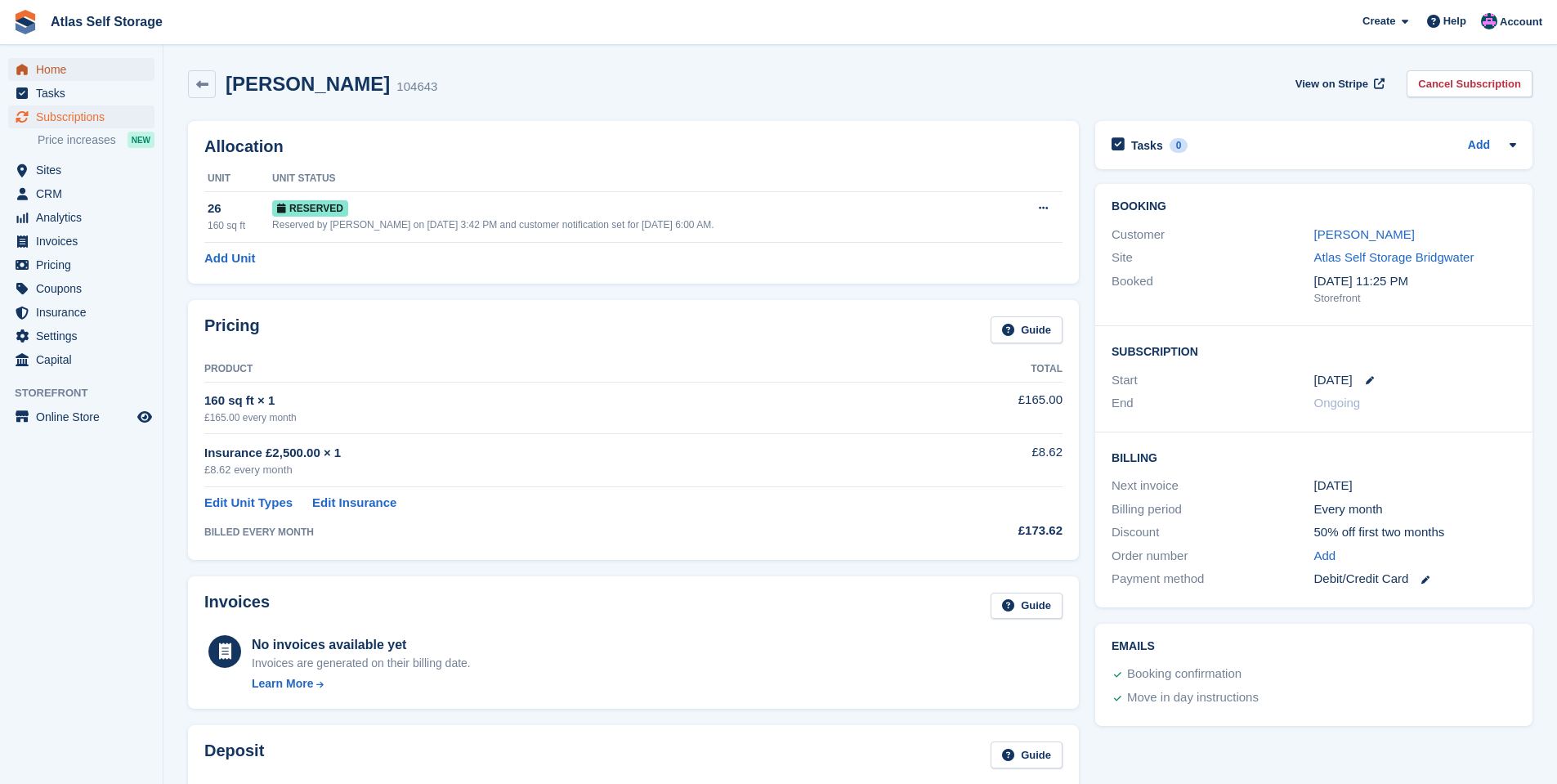
click at [45, 68] on span "Home" at bounding box center [85, 69] width 98 height 23
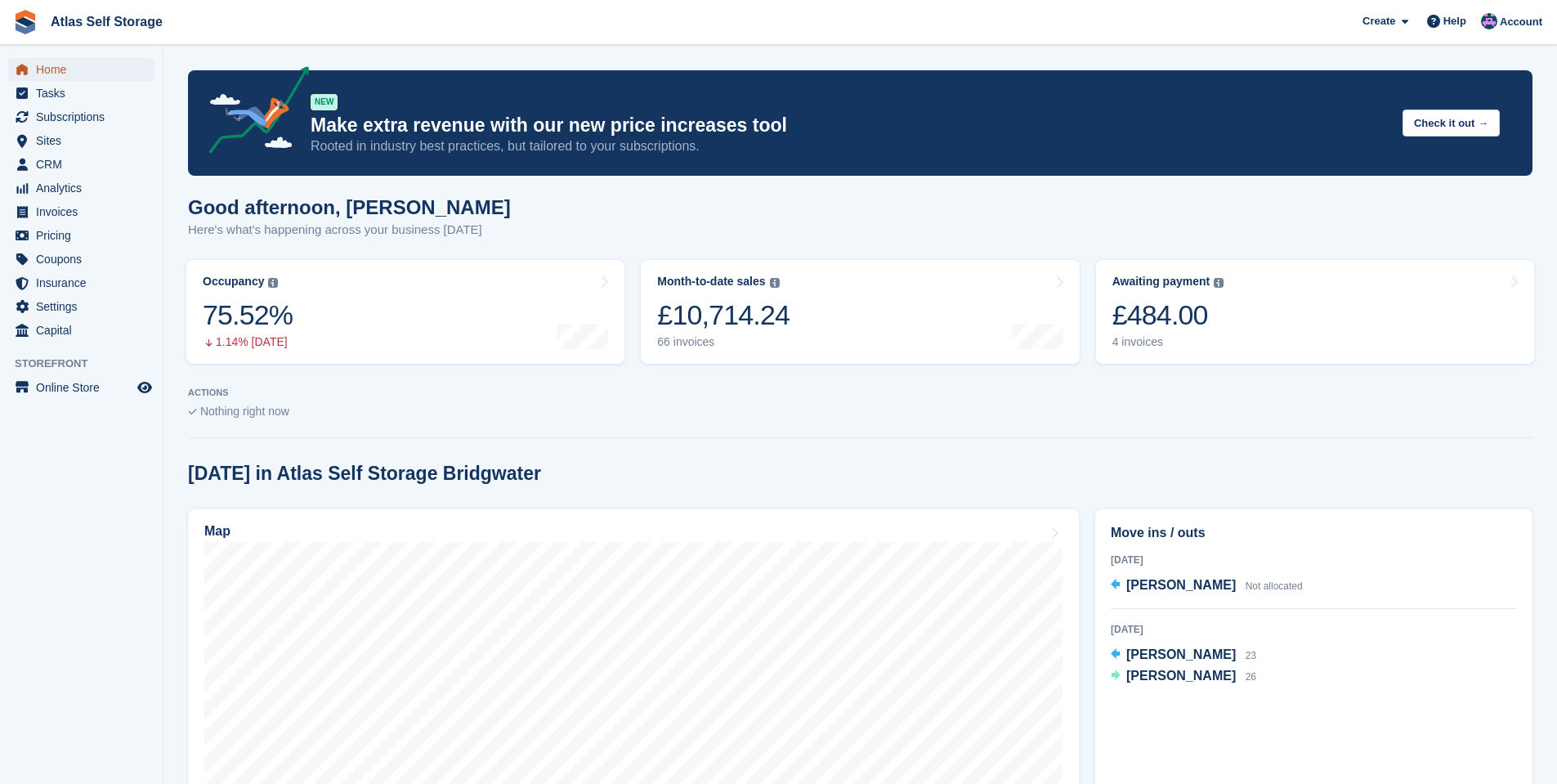
click at [57, 67] on span "Home" at bounding box center [85, 69] width 98 height 23
click at [48, 112] on span "Subscriptions" at bounding box center [85, 116] width 98 height 23
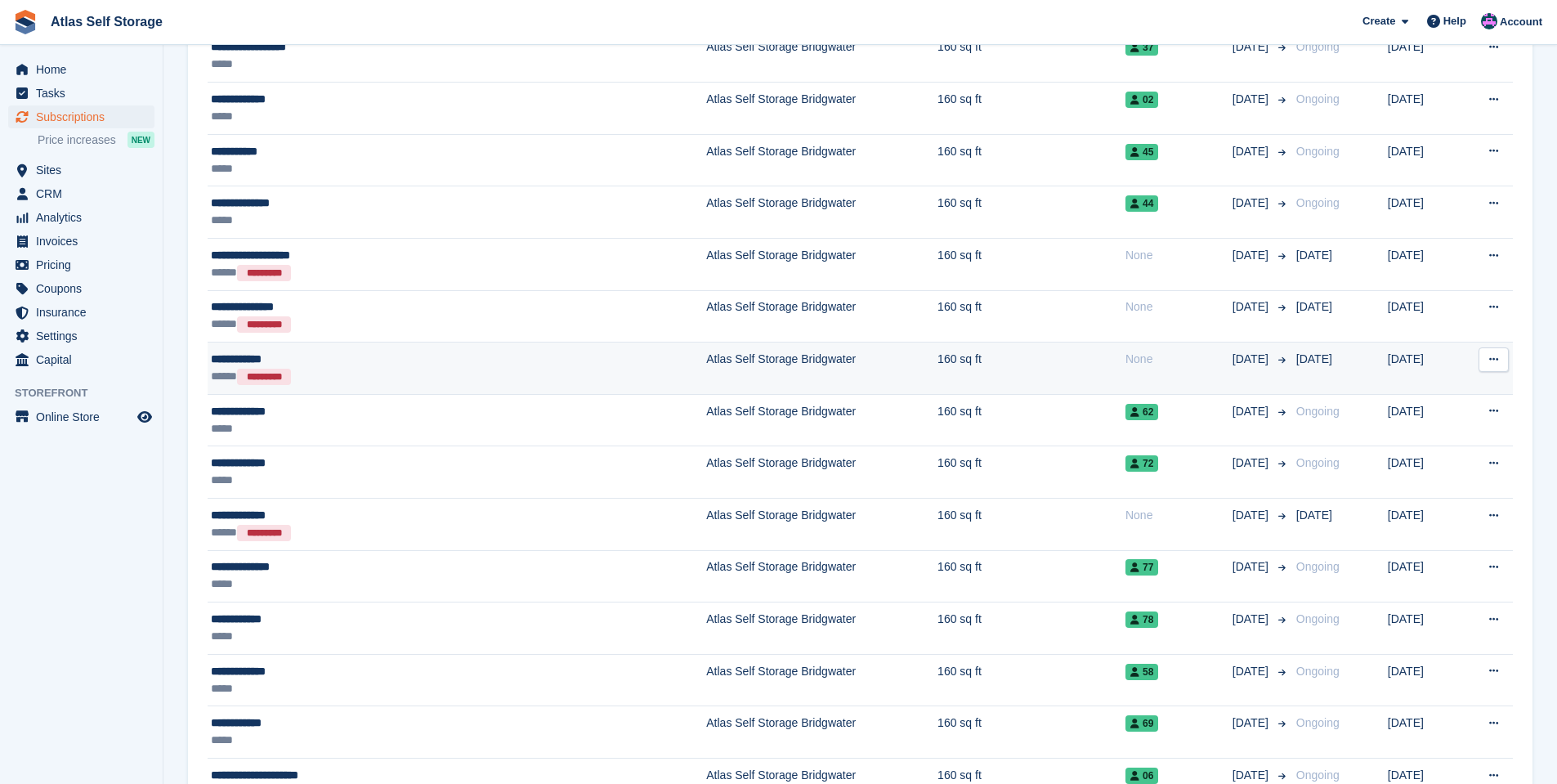
scroll to position [1063, 0]
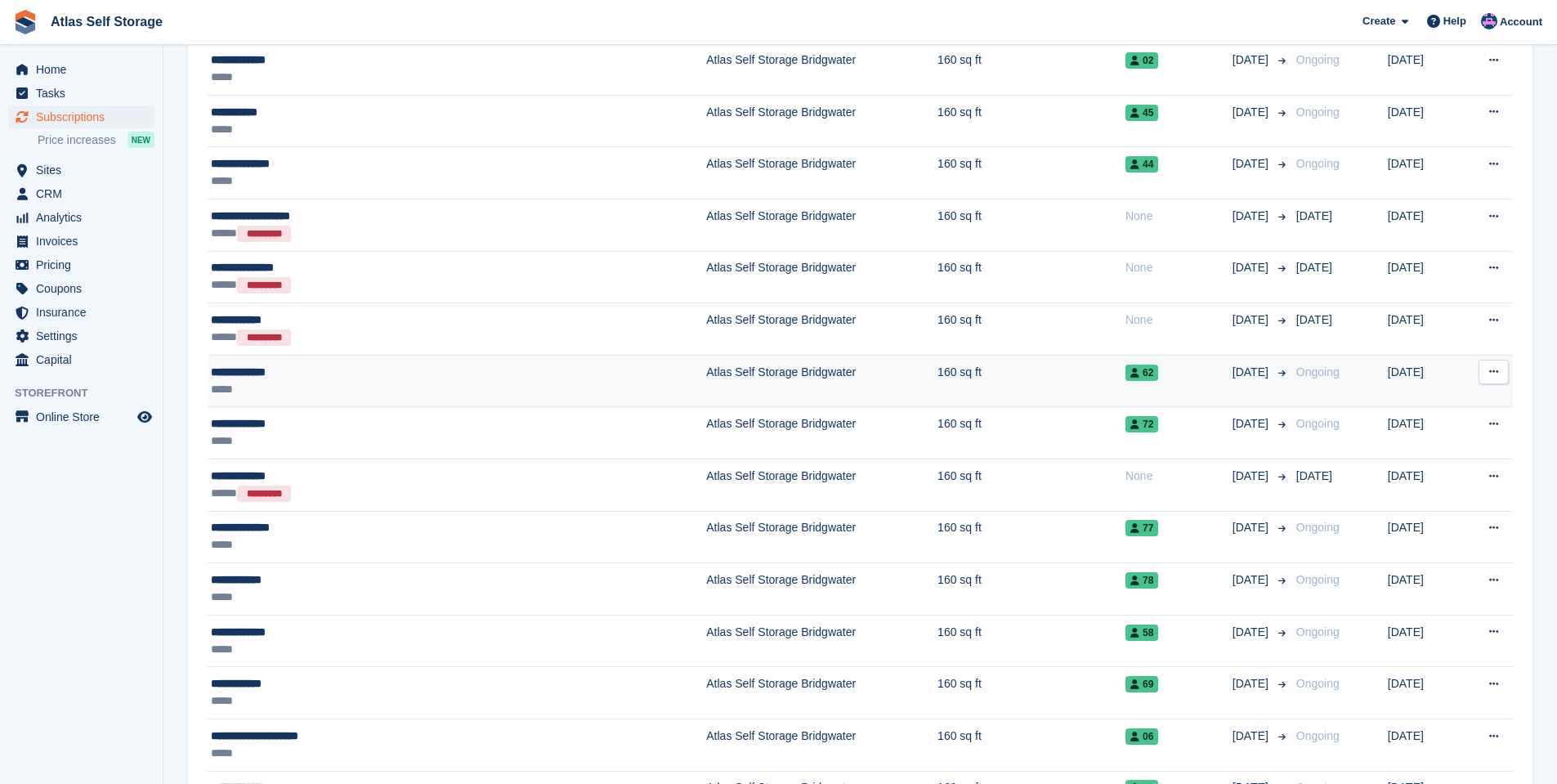
click at [245, 369] on div "**********" at bounding box center [371, 372] width 320 height 17
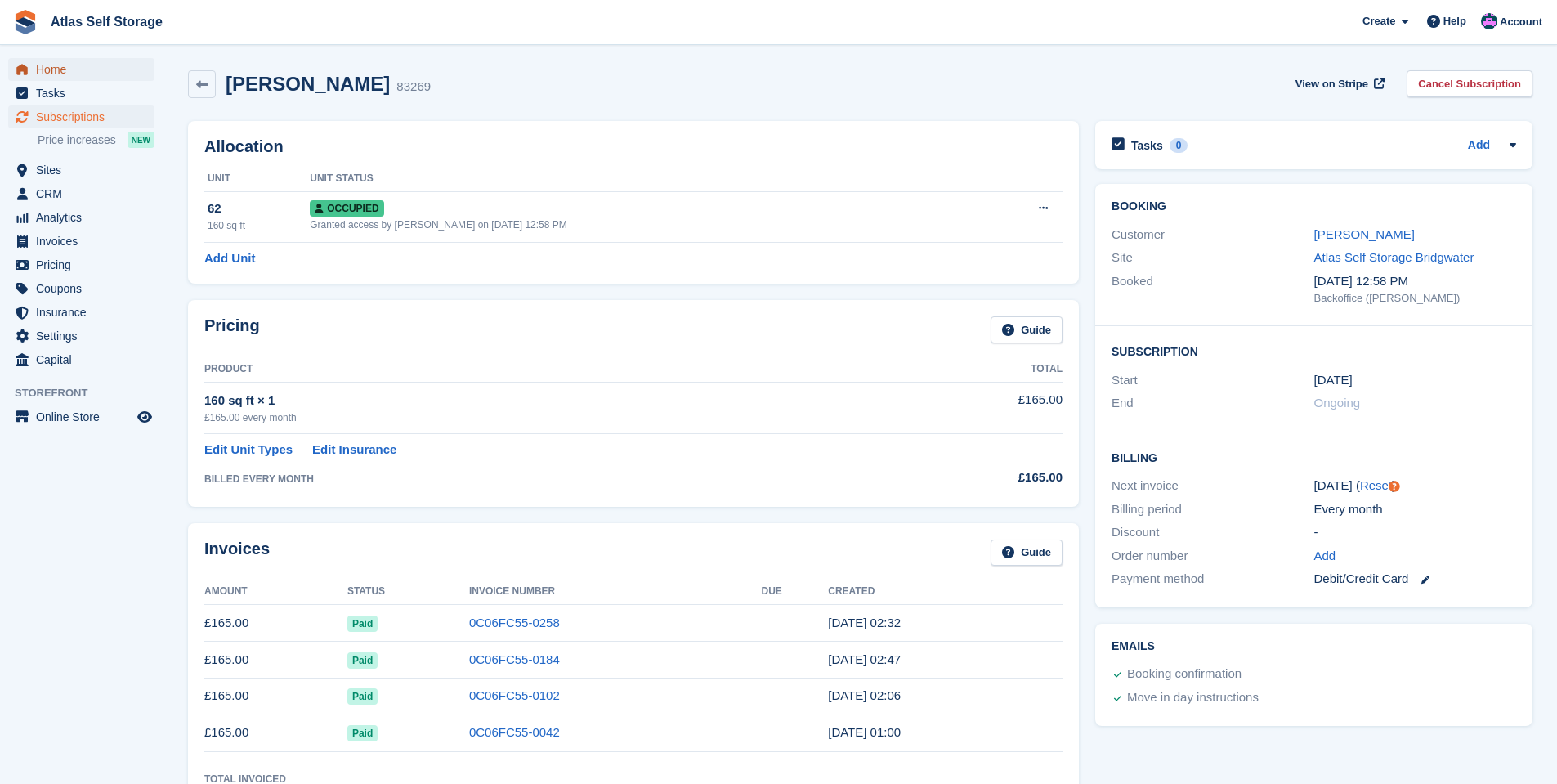
click at [49, 66] on span "Home" at bounding box center [85, 69] width 98 height 23
